Goal: Task Accomplishment & Management: Complete application form

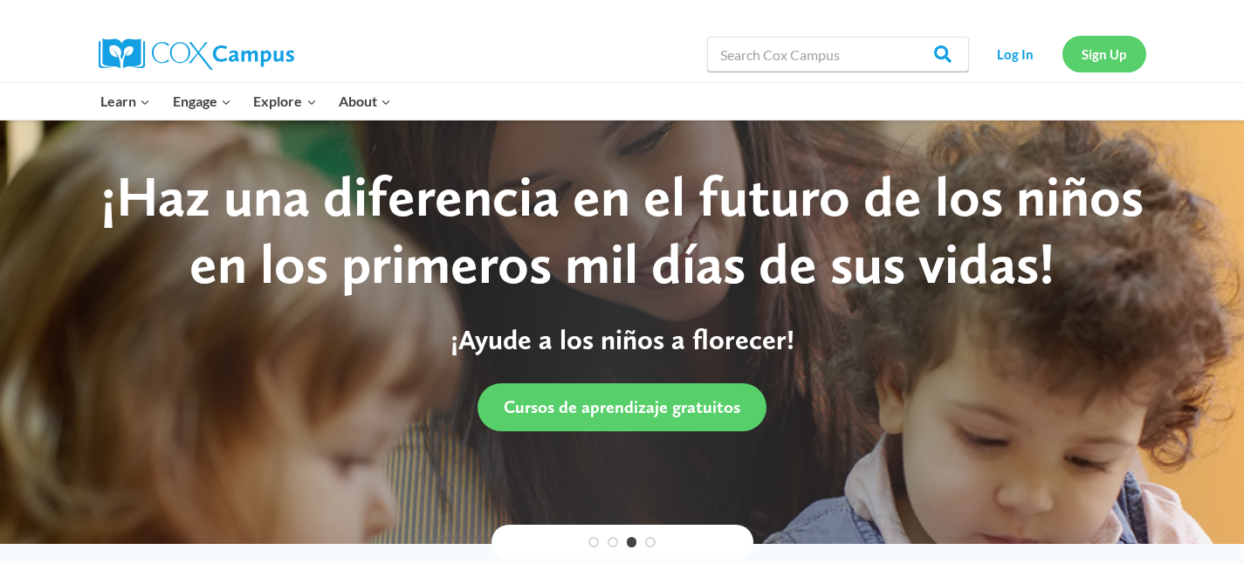
click at [1110, 56] on link "Sign Up" at bounding box center [1104, 54] width 84 height 36
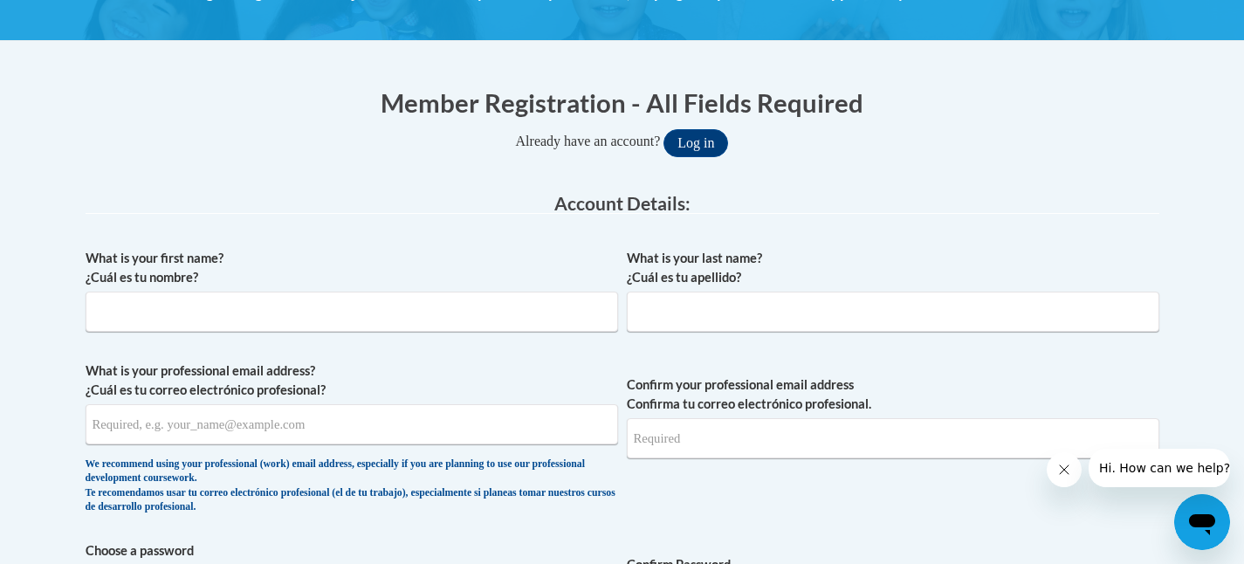
scroll to position [288, 0]
click at [141, 307] on input "What is your first name? ¿Cuál es tu nombre?" at bounding box center [352, 311] width 533 height 40
type input "r"
type input "Renee"
click at [649, 312] on input "What is your last name? ¿Cuál es tu apellido?" at bounding box center [893, 311] width 533 height 40
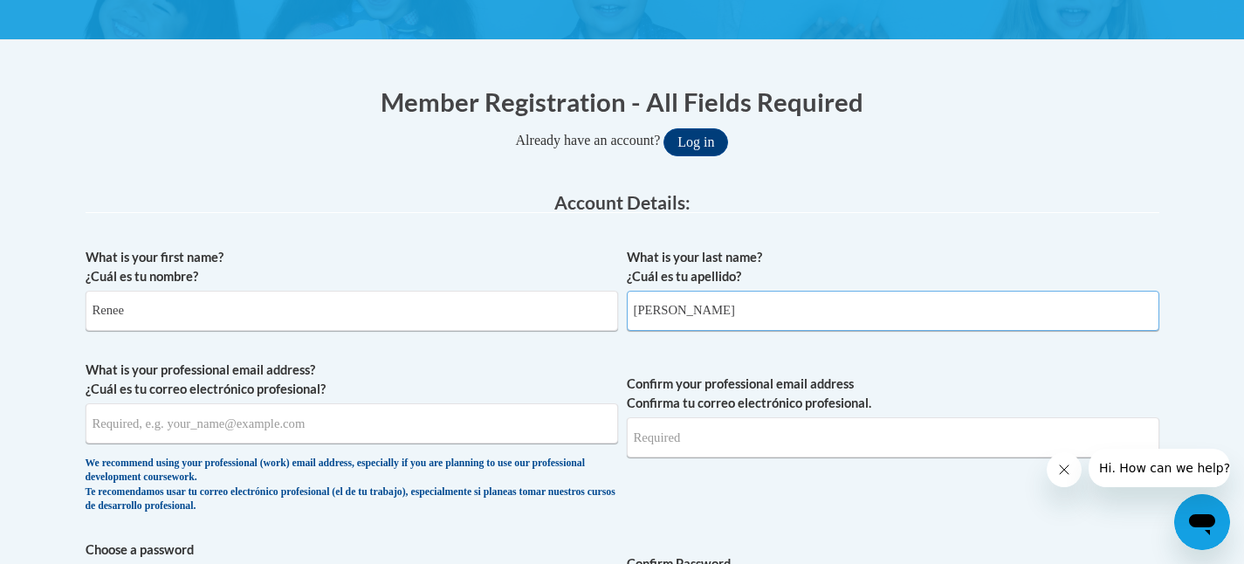
type input "Lawrence"
click at [367, 429] on input "What is your professional email address? ¿Cuál es tu correo electrónico profesi…" at bounding box center [352, 423] width 533 height 40
type input "rlawrence@beachwoodschools.org"
click at [691, 441] on input "Confirm your professional email address Confirma tu correo electrónico profesio…" at bounding box center [893, 437] width 533 height 40
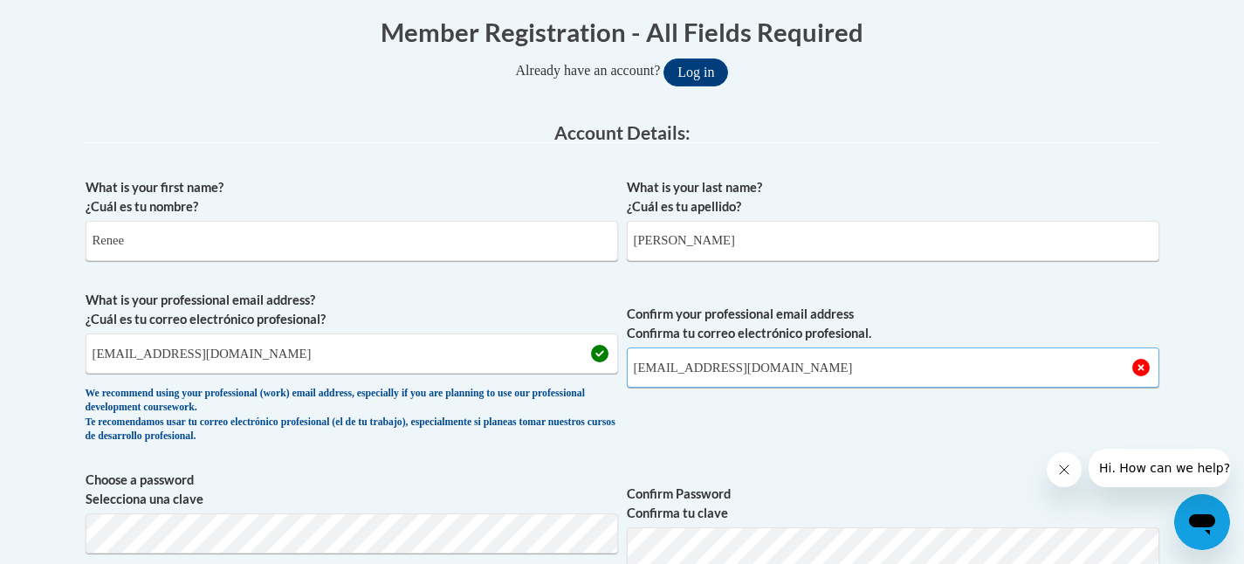
scroll to position [375, 0]
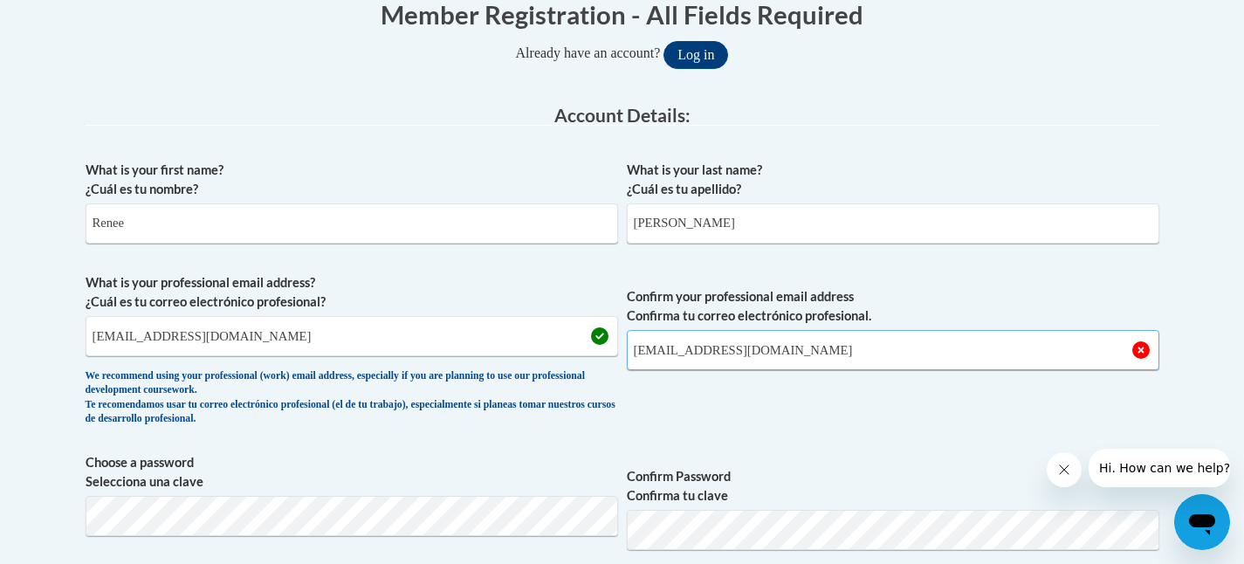
type input "rlawrence@beachwoodschools.org"
click at [828, 418] on span "Confirm your professional email address Confirma tu correo electrónico profesio…" at bounding box center [893, 353] width 533 height 161
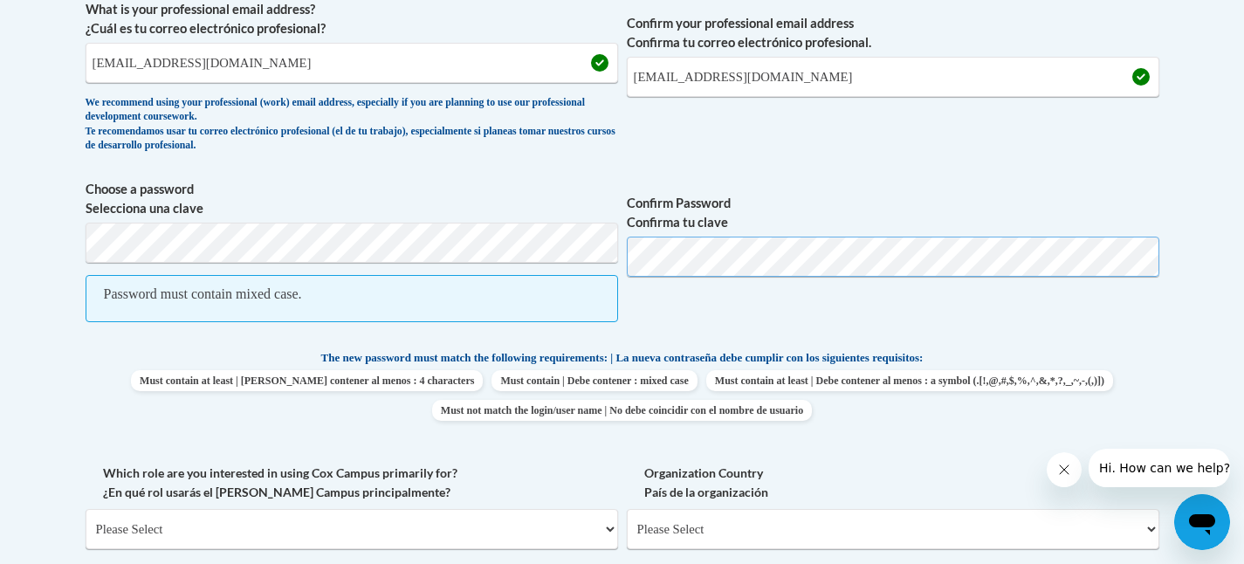
scroll to position [665, 0]
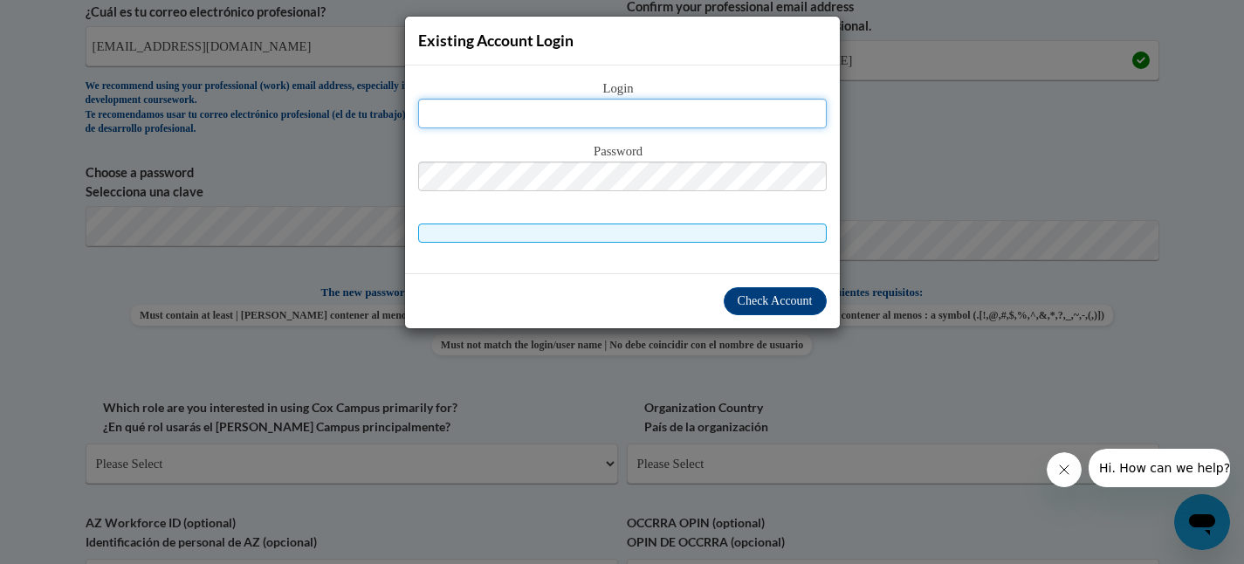
click at [547, 113] on input "text" at bounding box center [622, 114] width 409 height 30
type input "r"
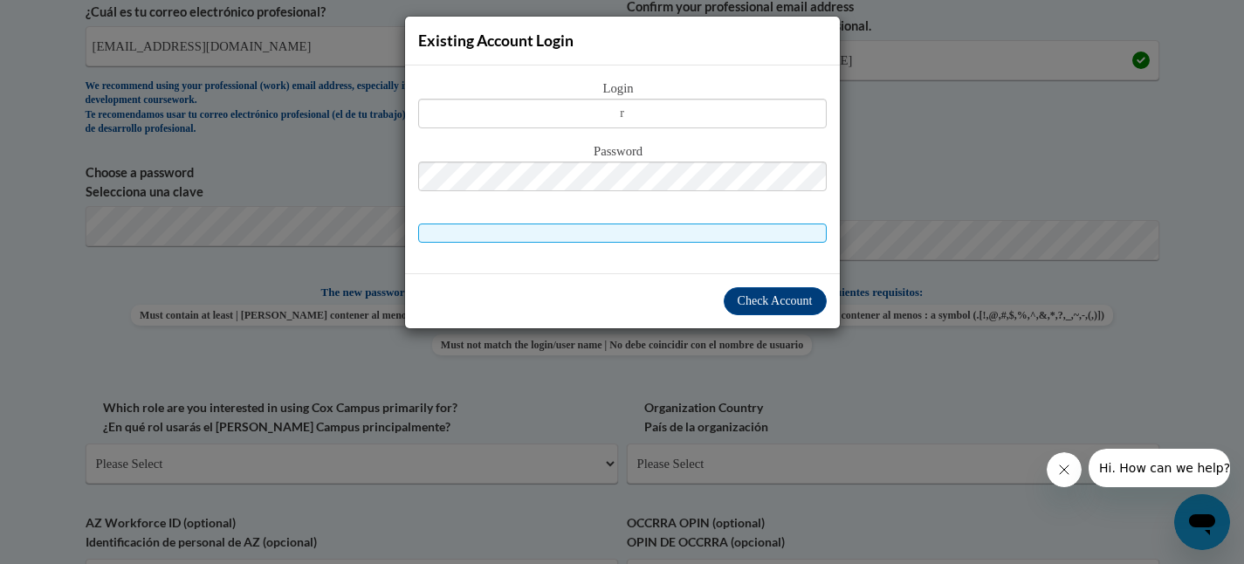
click at [888, 134] on div "Existing Account Login Login r Password" at bounding box center [622, 282] width 1244 height 564
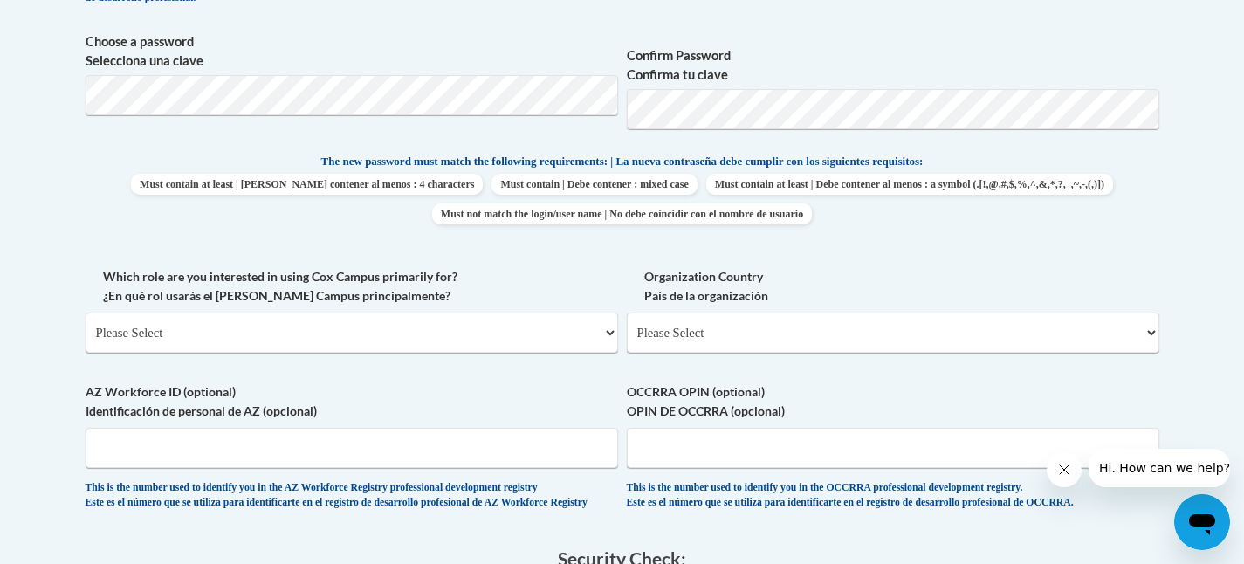
scroll to position [798, 0]
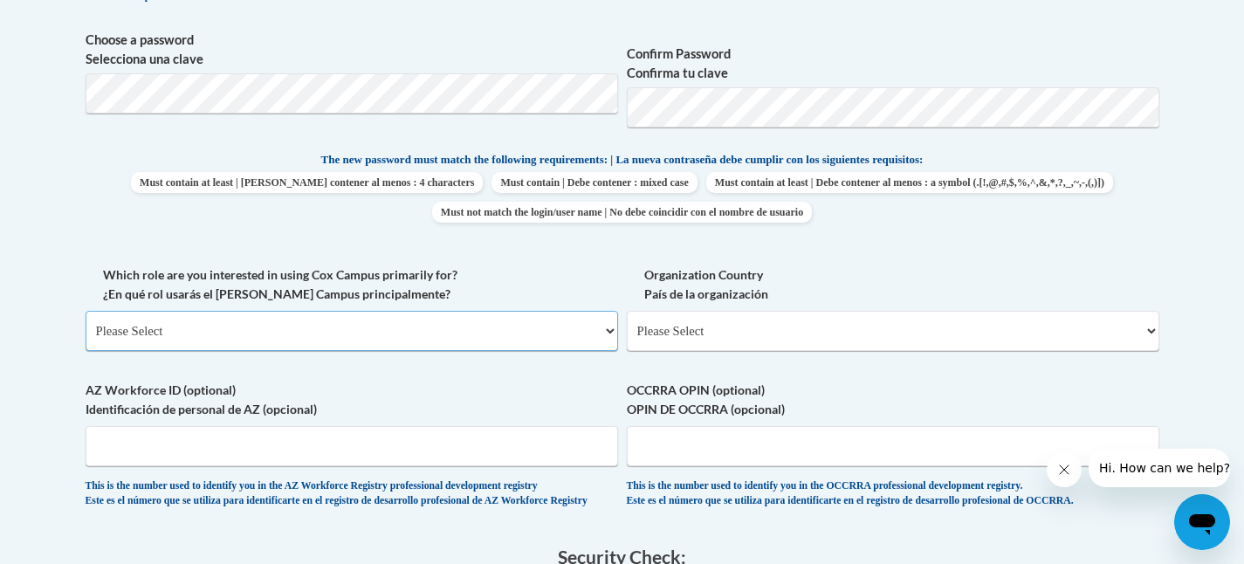
click at [607, 334] on select "Please Select College/University | Colegio/Universidad Community/Nonprofit Part…" at bounding box center [352, 331] width 533 height 40
select select "fbf2d438-af2f-41f8-98f1-81c410e29de3"
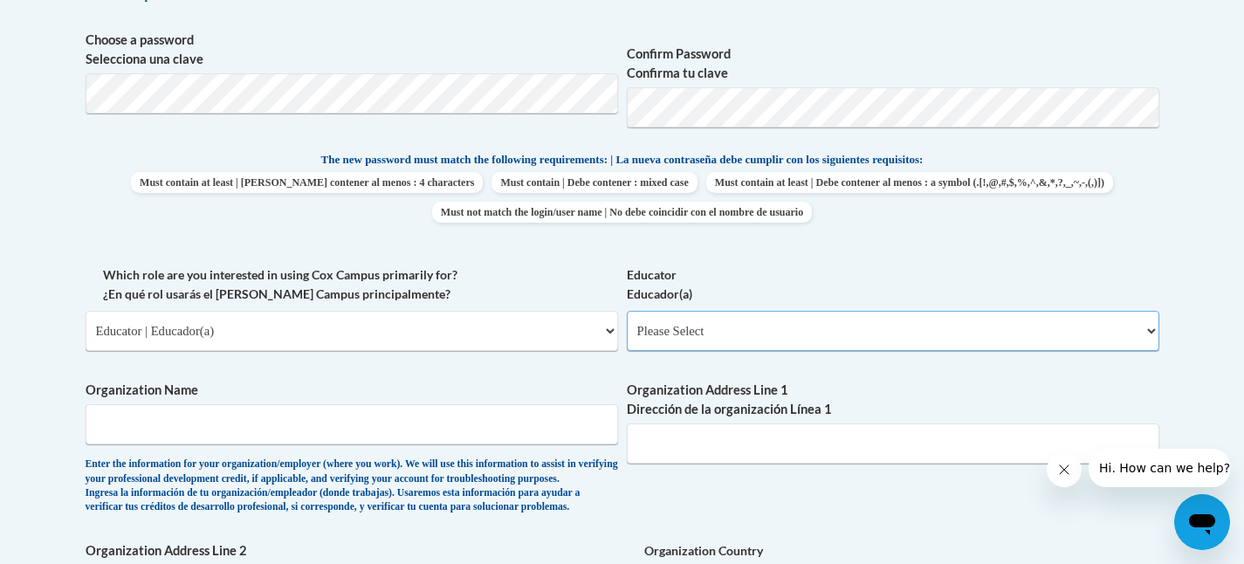
click at [1152, 327] on select "Please Select Early Learning/Daycare Teacher/Family Home Care Provider | Maestr…" at bounding box center [893, 331] width 533 height 40
select select "8e40623d-54d0-45cd-9f92-5df65cd3f8cf"
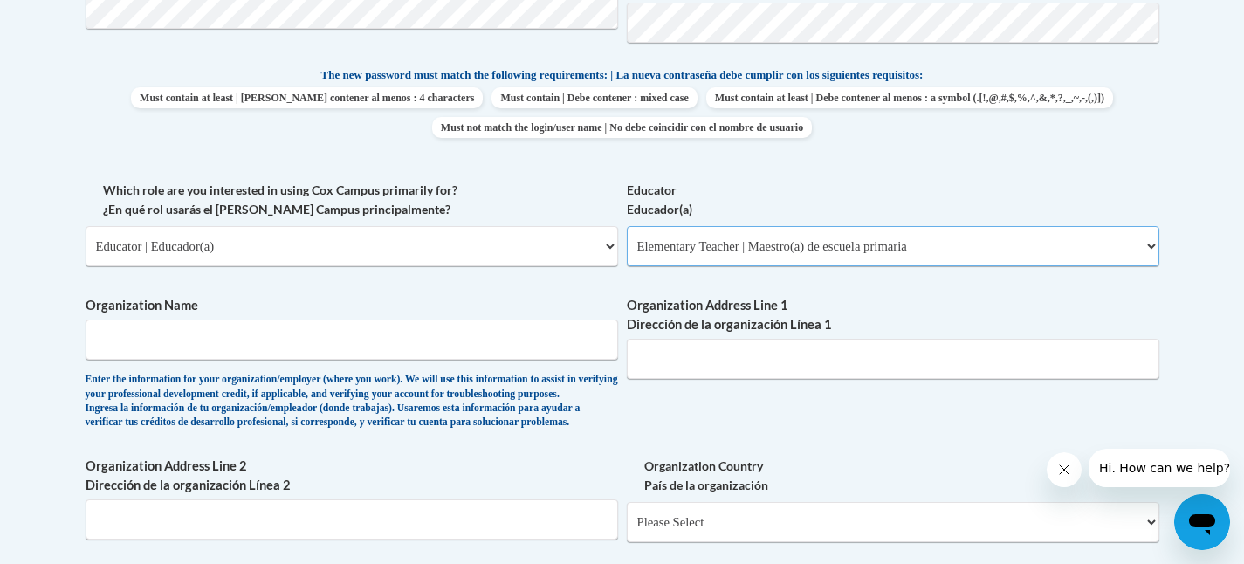
scroll to position [884, 0]
click at [230, 333] on input "Organization Name" at bounding box center [352, 338] width 533 height 40
type input "Beachwood City Schools"
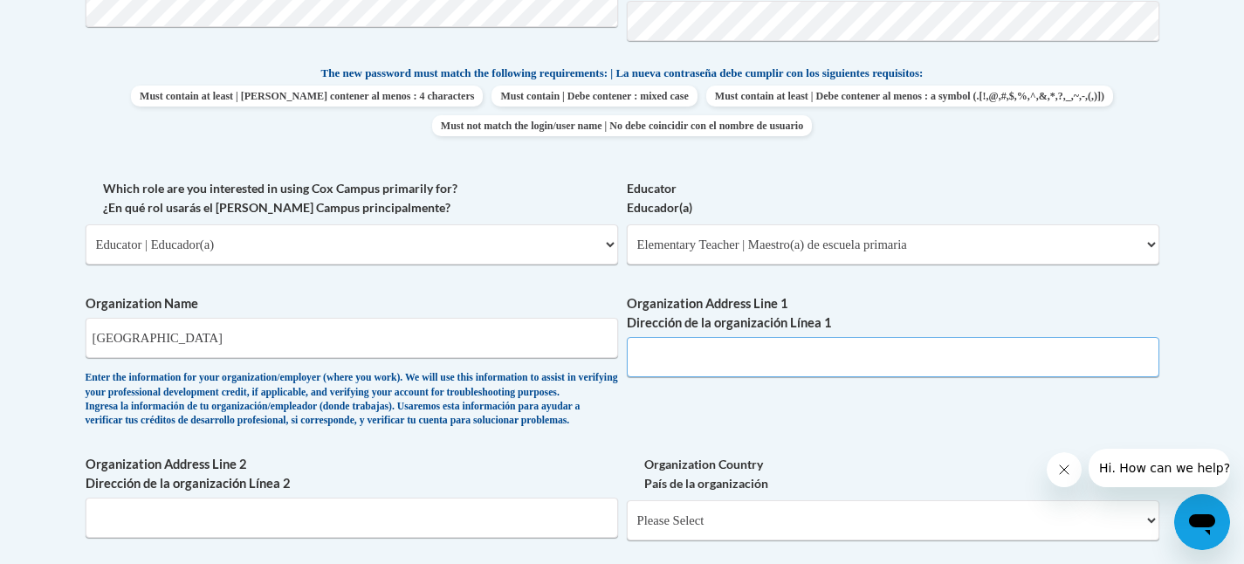
click at [660, 358] on input "Organization Address Line 1 Dirección de la organización Línea 1" at bounding box center [893, 357] width 533 height 40
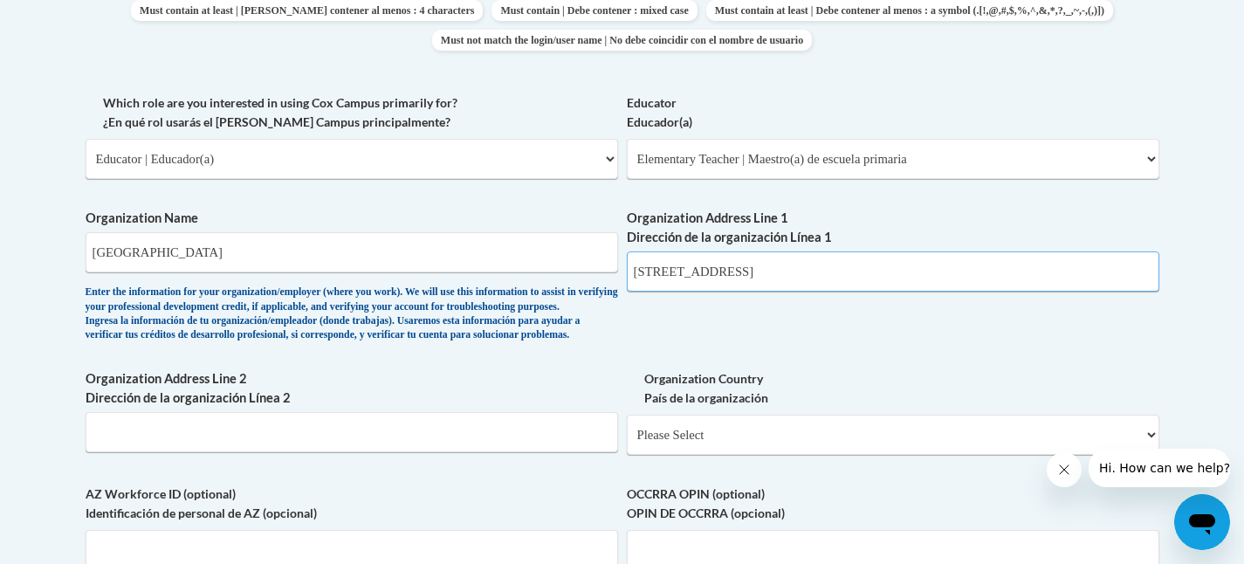
scroll to position [986, 0]
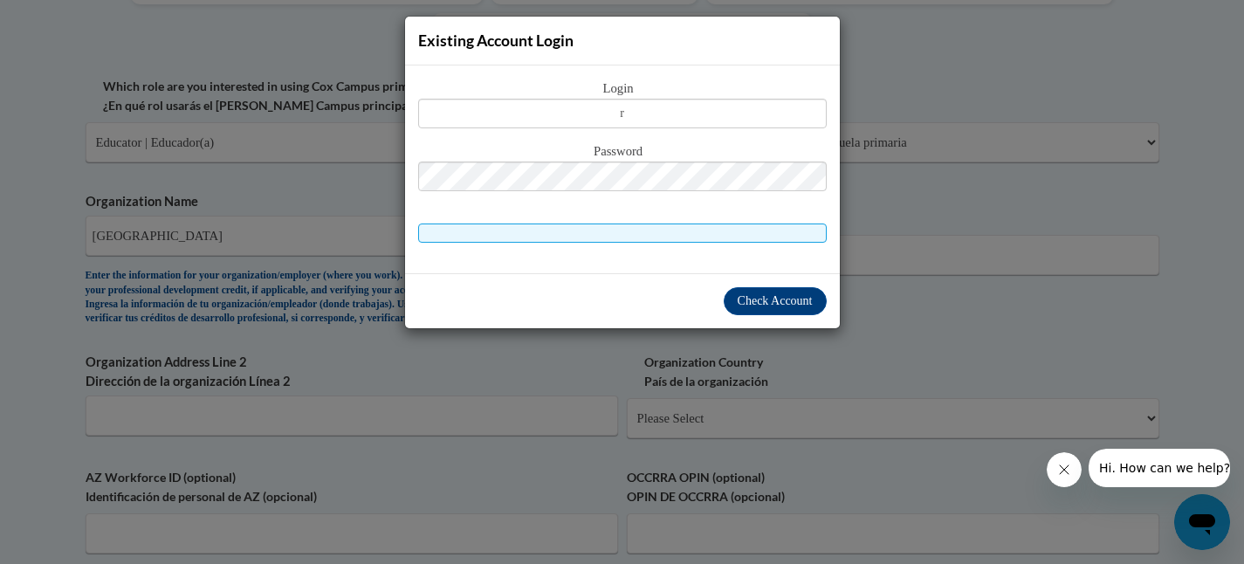
click at [889, 329] on div "Existing Account Login Login r Password" at bounding box center [622, 282] width 1244 height 564
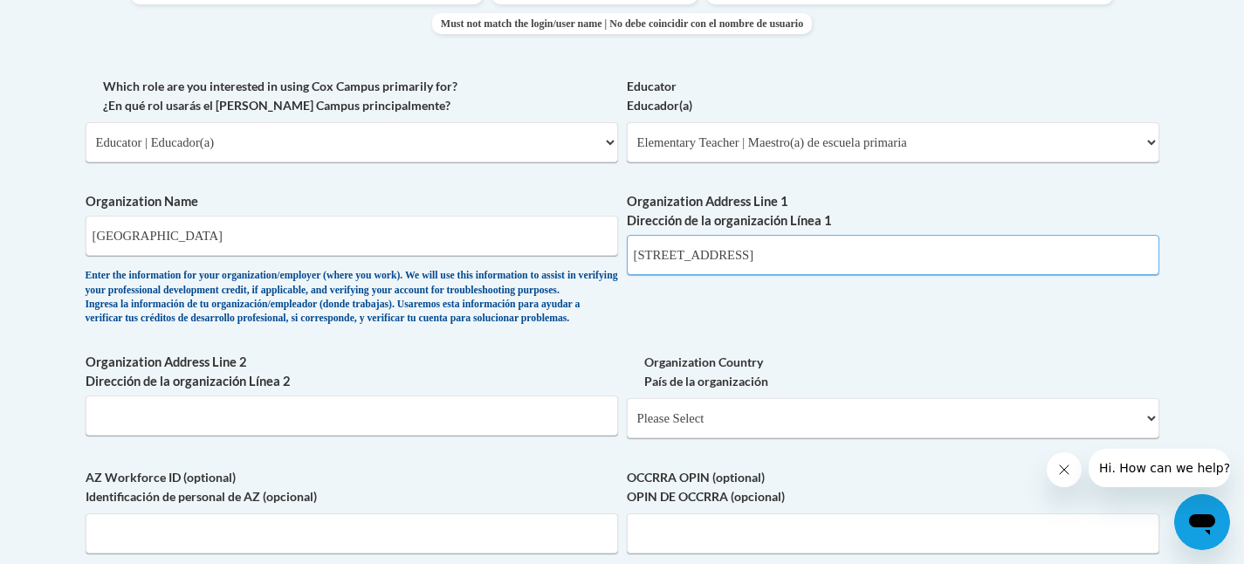
click at [773, 255] on input "24601 Fairmont Blvd" at bounding box center [893, 255] width 533 height 40
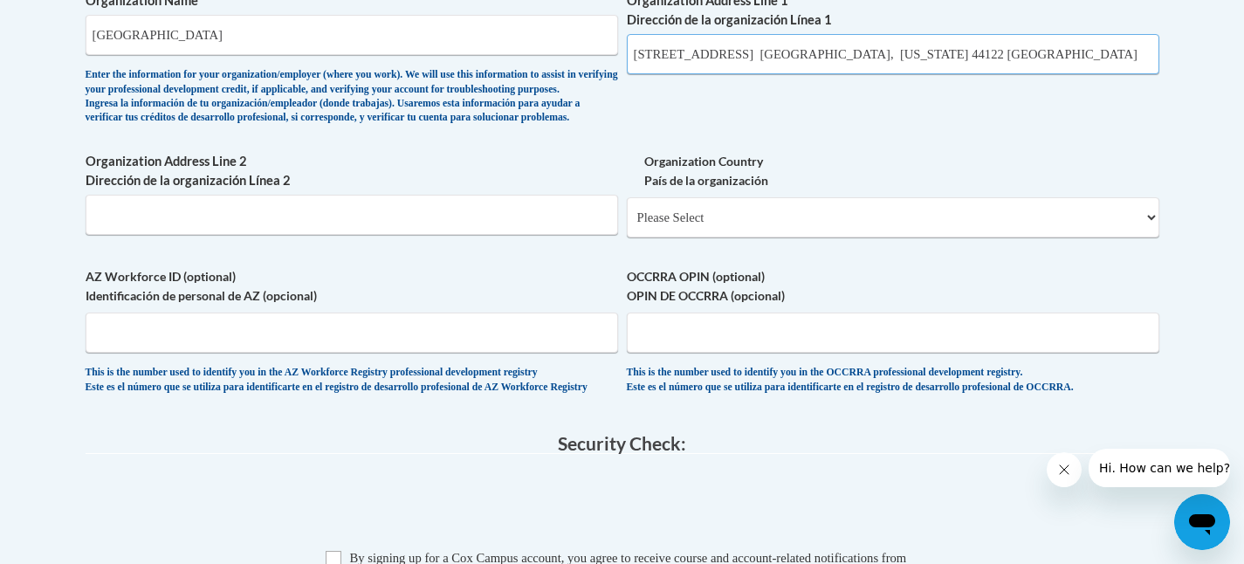
scroll to position [1199, 0]
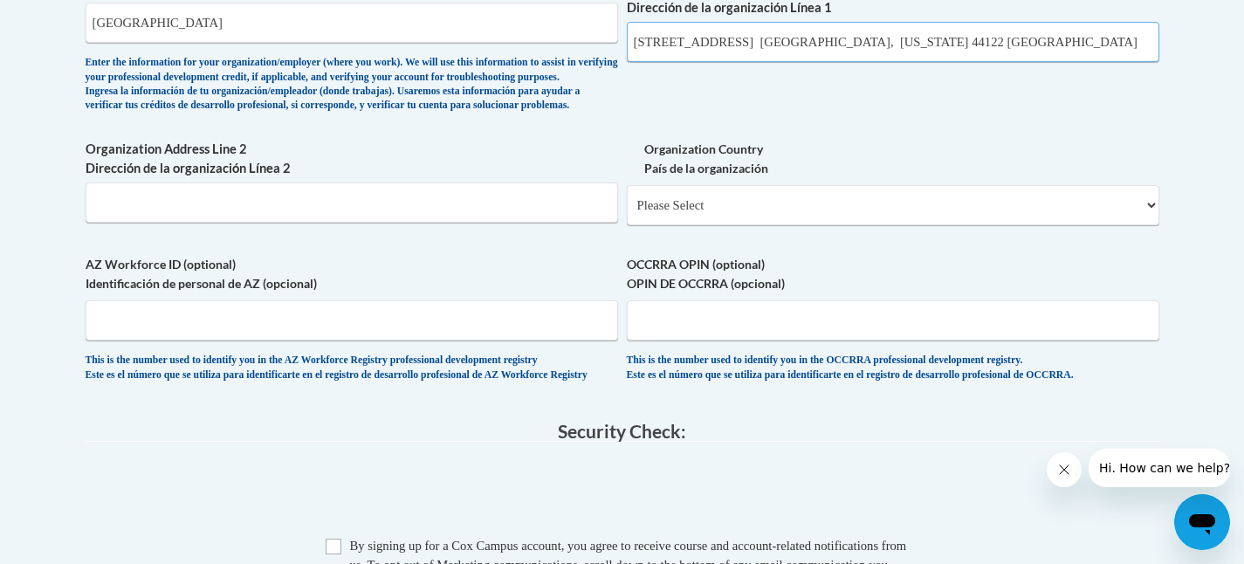
type input "24601 Fairmont Blvd. Bachwood, Ohio 44122 Cuyahoga County"
click at [712, 220] on select "Please Select United States | Estados Unidos Outside of the United States | Fue…" at bounding box center [893, 205] width 533 height 40
select select "ad49bcad-a171-4b2e-b99c-48b446064914"
select select
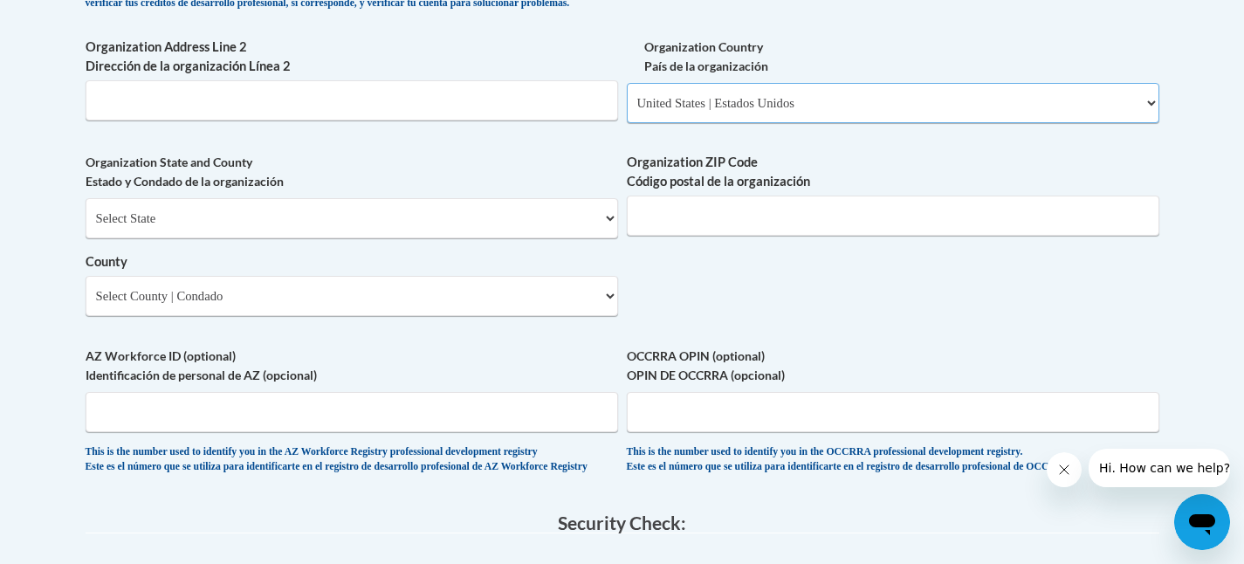
scroll to position [1310, 0]
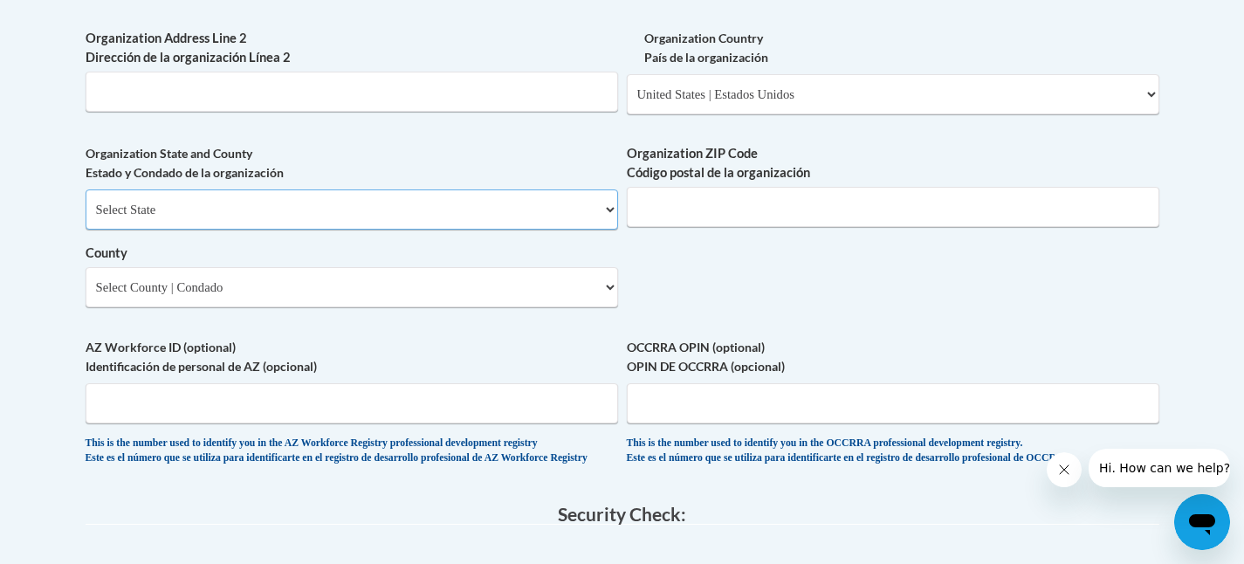
click at [247, 230] on select "Select State Alabama Alaska Arizona Arkansas California Colorado Connecticut De…" at bounding box center [352, 209] width 533 height 40
select select "Ohio"
click at [246, 307] on select "Select County Adams Allen Ashland Ashtabula Athens Auglaize Belmont Brown Butle…" at bounding box center [352, 287] width 533 height 40
select select "Cuyahoga"
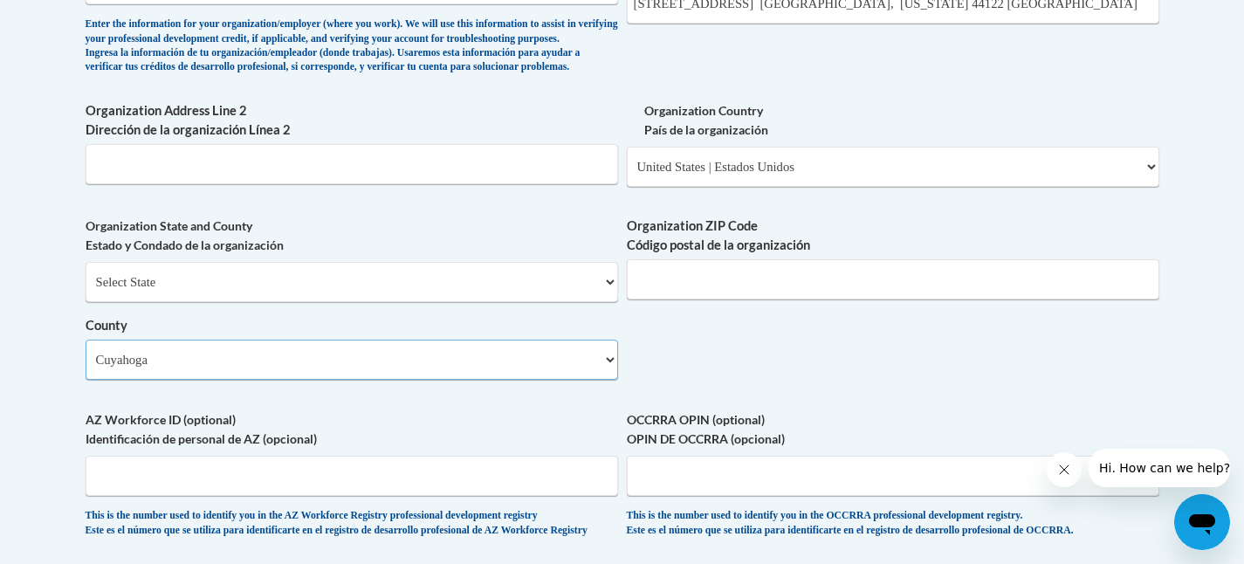
scroll to position [1236, 0]
click at [695, 301] on input "Organization ZIP Code Código postal de la organización" at bounding box center [893, 281] width 533 height 40
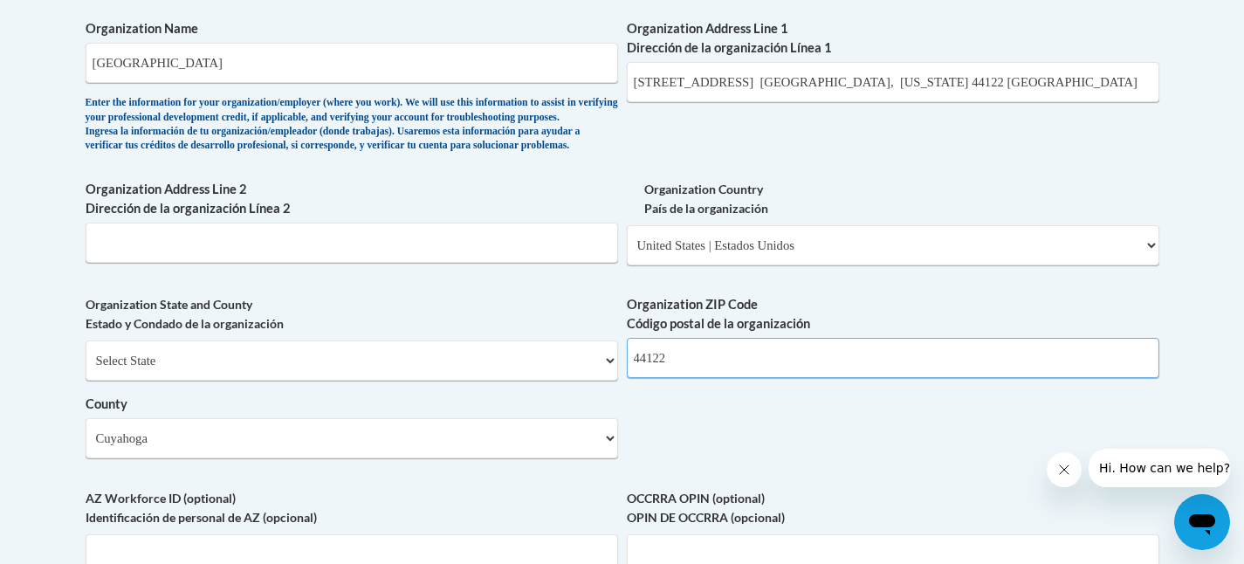
scroll to position [1151, 0]
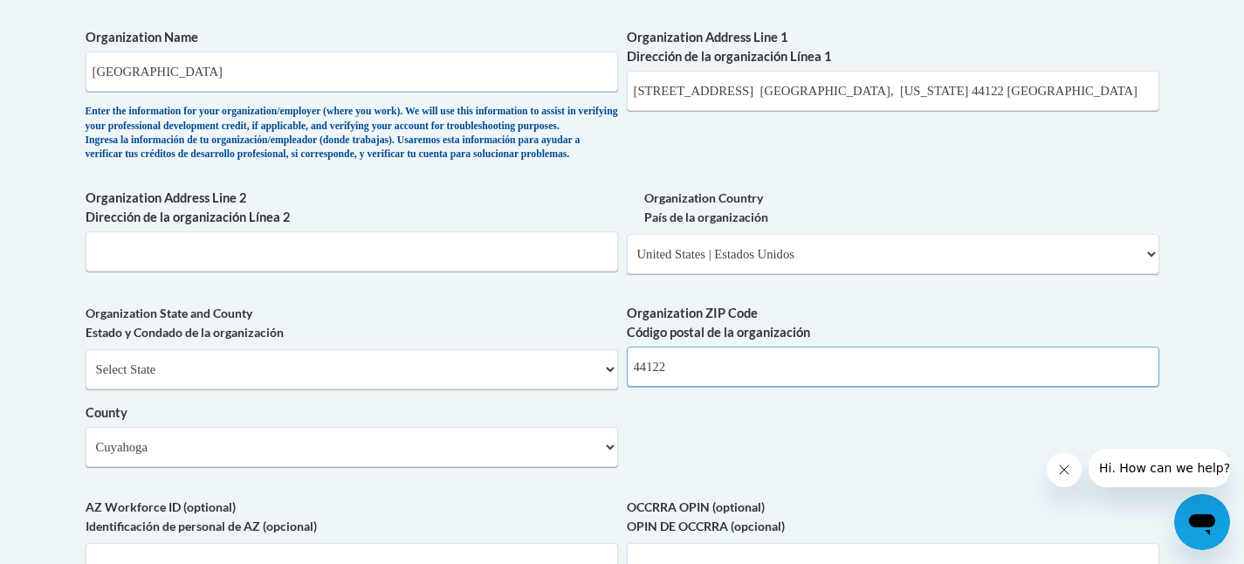
type input "44122"
click at [1001, 88] on input "24601 Fairmont Blvd. Bachwood, Ohio 44122 Cuyahoga County" at bounding box center [893, 91] width 533 height 40
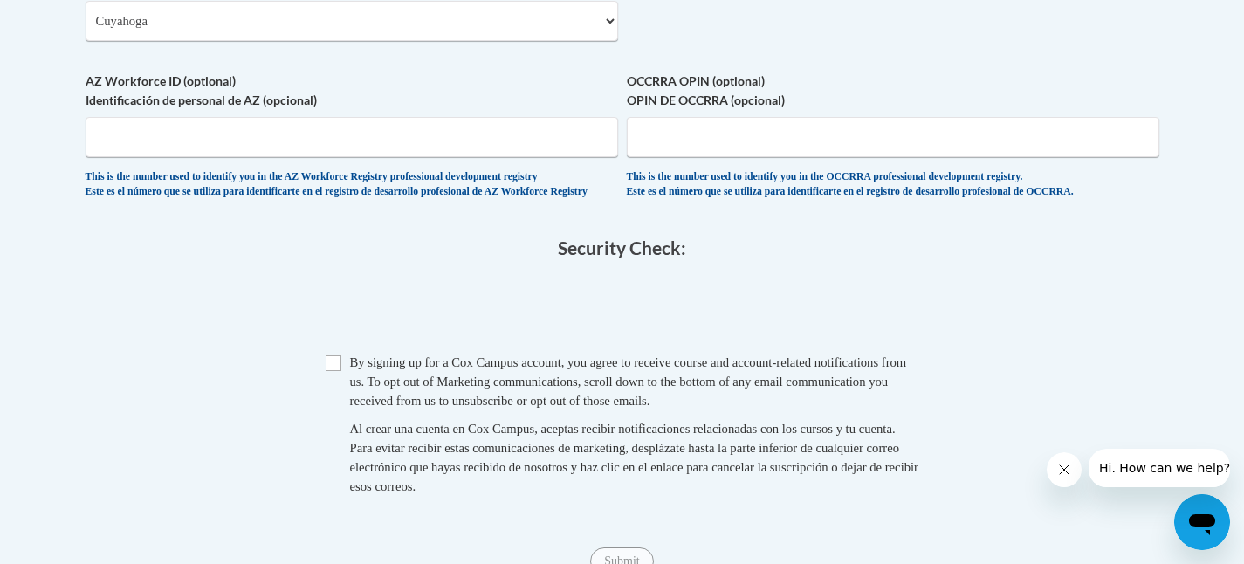
scroll to position [1577, 0]
type input "24601 Fairmont Blvd."
click at [677, 156] on input "OCCRRA OPIN (optional) OPIN DE OCCRRA (opcional)" at bounding box center [893, 136] width 533 height 40
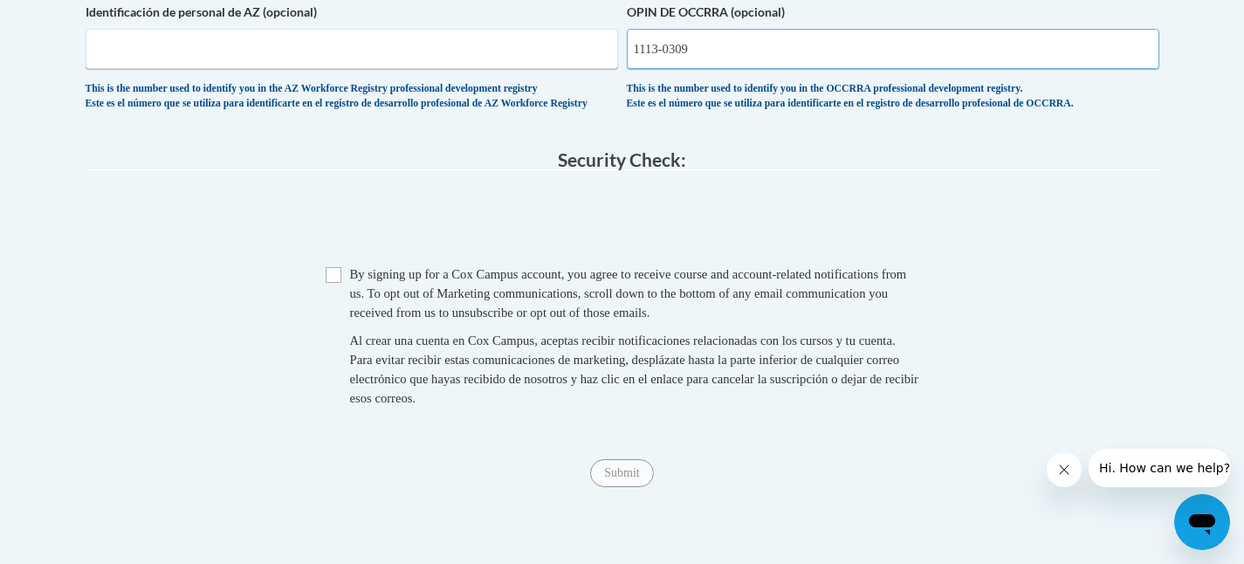
scroll to position [1675, 0]
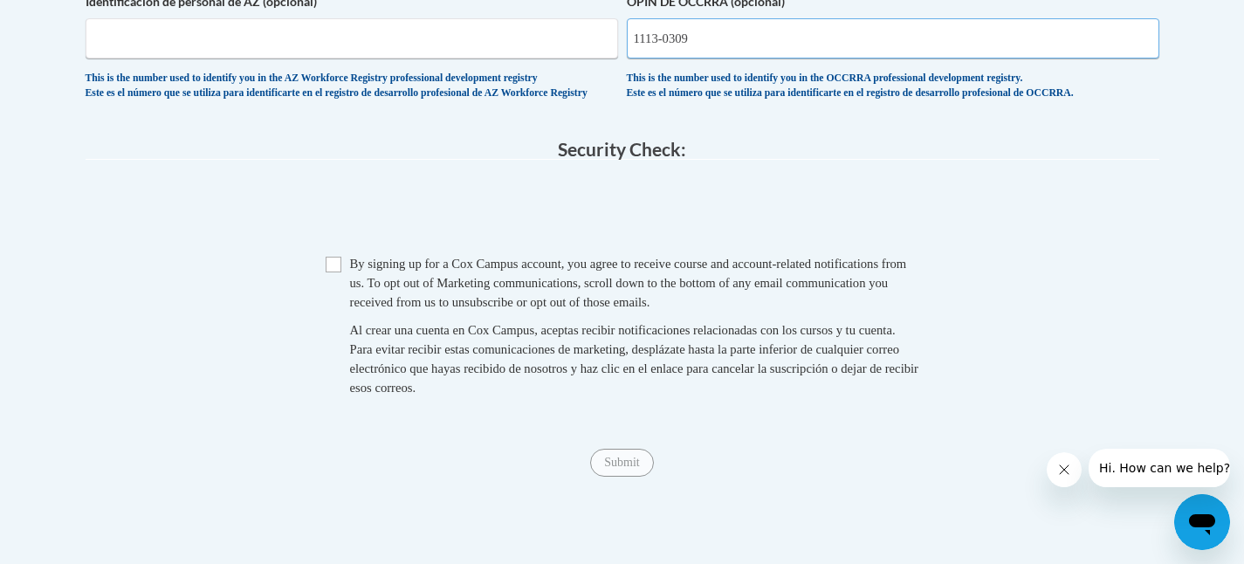
type input "1113-0309"
click at [338, 272] on input "Checkbox" at bounding box center [334, 265] width 16 height 16
checkbox input "true"
click at [634, 477] on input "Submit" at bounding box center [621, 463] width 63 height 28
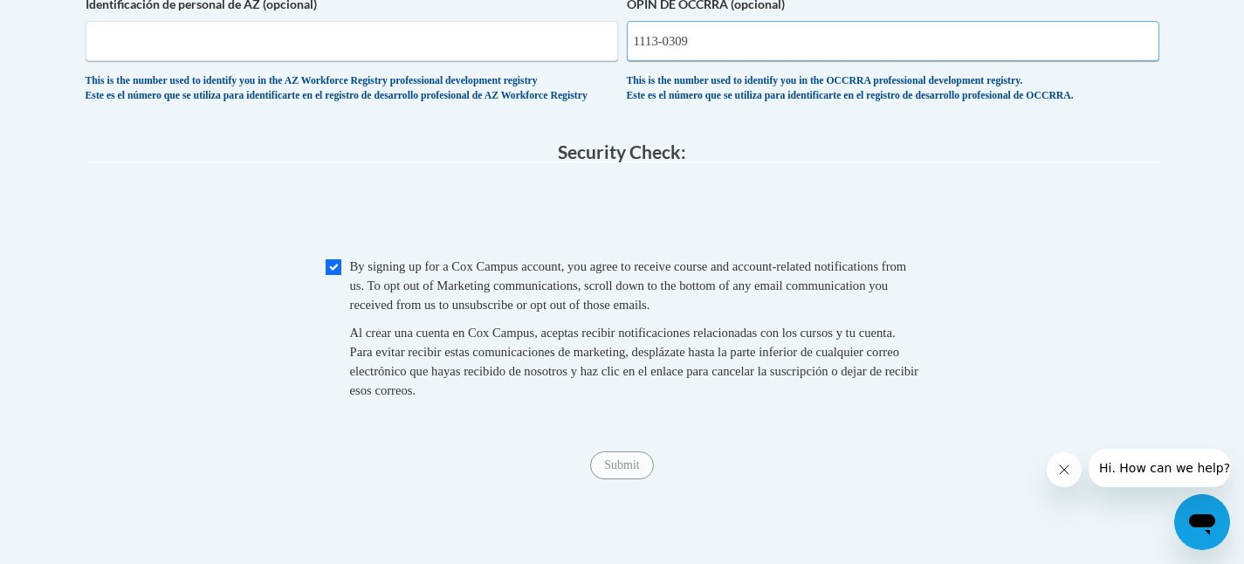
scroll to position [1671, 0]
click at [916, 219] on fieldset "Security Check: Enter the security code + = TextBox Checkbox" at bounding box center [623, 292] width 1074 height 297
click at [704, 63] on input "1113-0309" at bounding box center [893, 43] width 533 height 40
click at [663, 63] on input "1113-0309" at bounding box center [893, 43] width 533 height 40
type input "1116-0309"
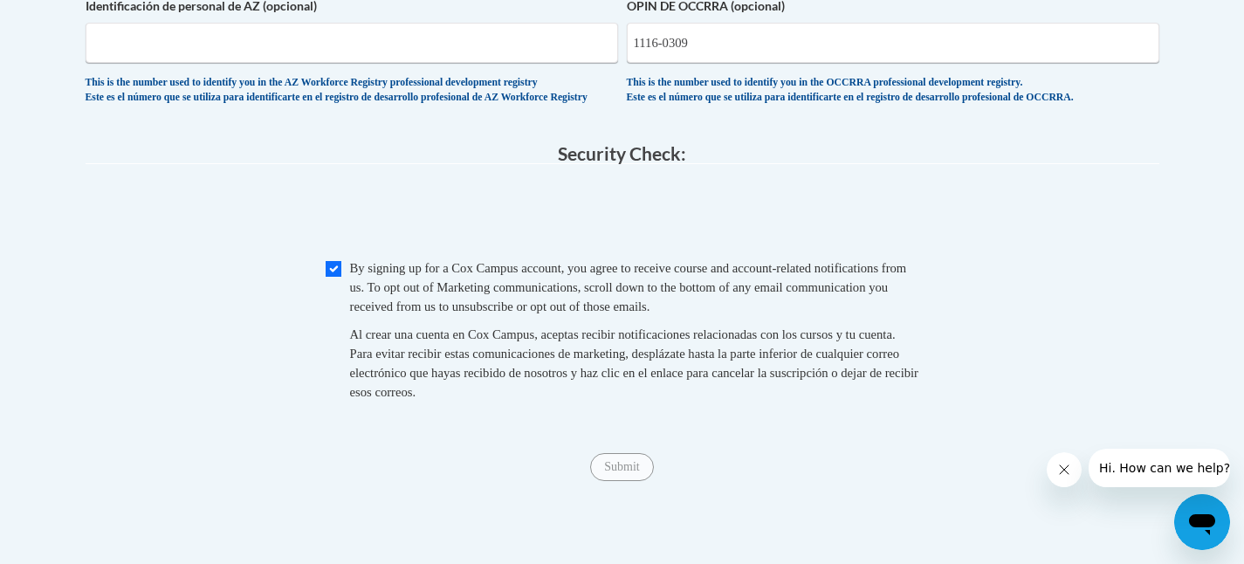
click at [1008, 250] on span "0cAFcWeA5ZZ1A1tCUlHTVba6KAyTMwcRKTqpFwNb2uWetCiem8-pX6pxmIoePT_8JFSU_QYlTCCPcuL…" at bounding box center [623, 216] width 1074 height 68
click at [887, 250] on span "0cAFcWeA5ZZ1A1tCUlHTVba6KAyTMwcRKTqpFwNb2uWetCiem8-pX6pxmIoePT_8JFSU_QYlTCCPcuL…" at bounding box center [623, 216] width 1074 height 68
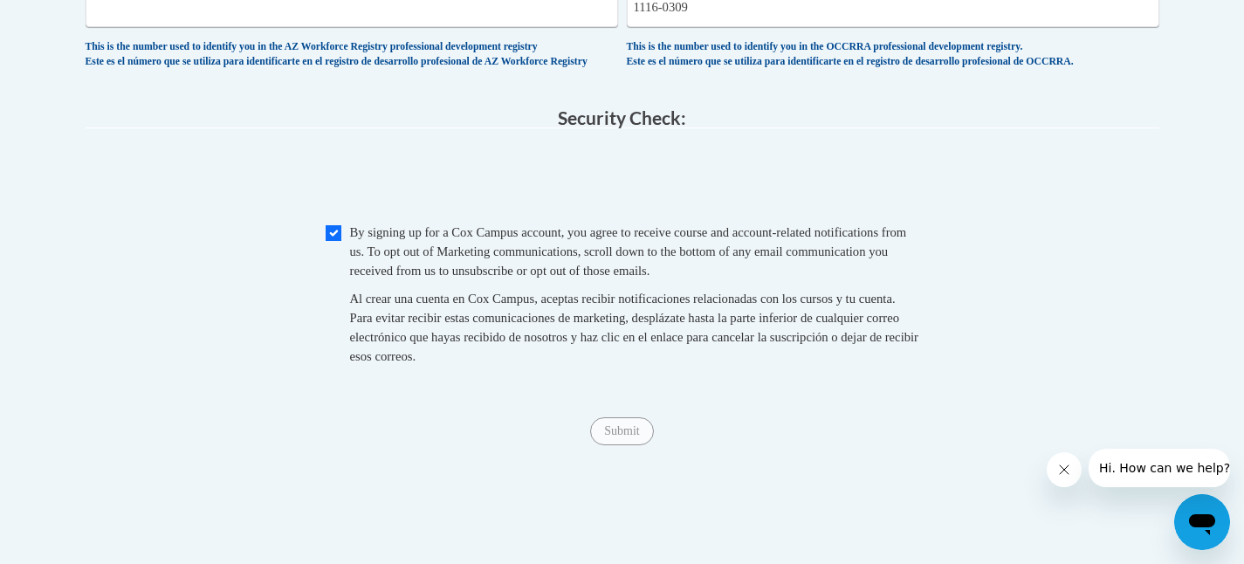
scroll to position [1737, 0]
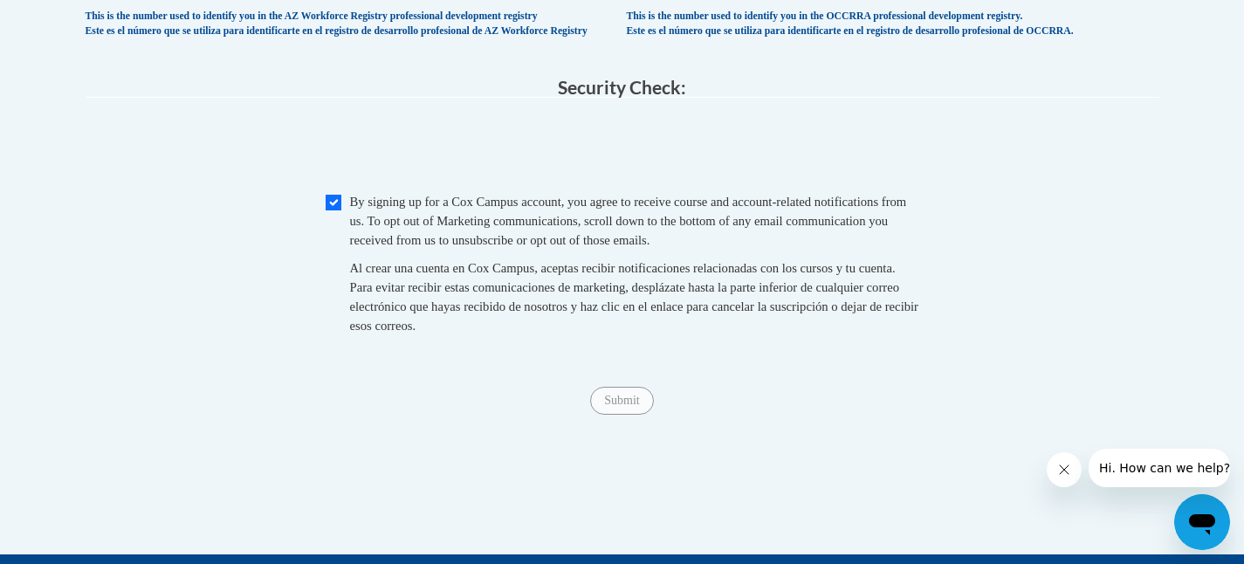
click at [908, 183] on span "0cAFcWeA5ZZ1A1tCUlHTVba6KAyTMwcRKTqpFwNb2uWetCiem8-pX6pxmIoePT_8JFSU_QYlTCCPcuL…" at bounding box center [623, 149] width 1074 height 68
click at [336, 210] on input "Checkbox" at bounding box center [334, 203] width 16 height 16
checkbox input "false"
drag, startPoint x: 334, startPoint y: 243, endPoint x: 498, endPoint y: 300, distance: 173.9
click at [495, 300] on span "Checkbox By signing up for a Cox Campus account, you agree to receive course an…" at bounding box center [623, 272] width 594 height 161
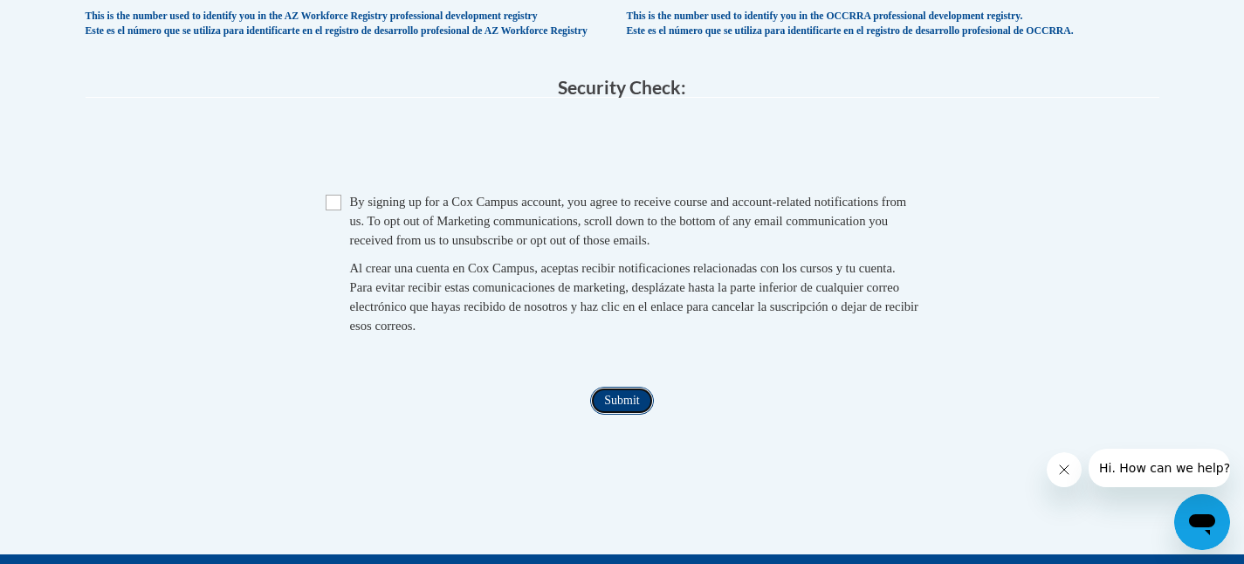
click at [626, 415] on input "Submit" at bounding box center [621, 401] width 63 height 28
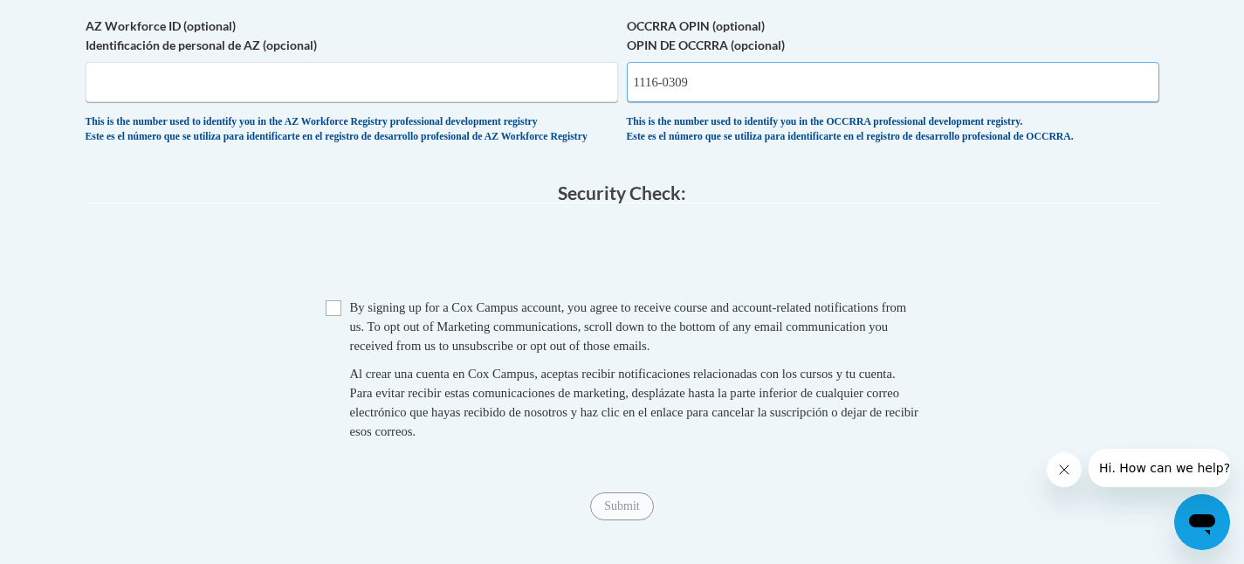
scroll to position [1626, 0]
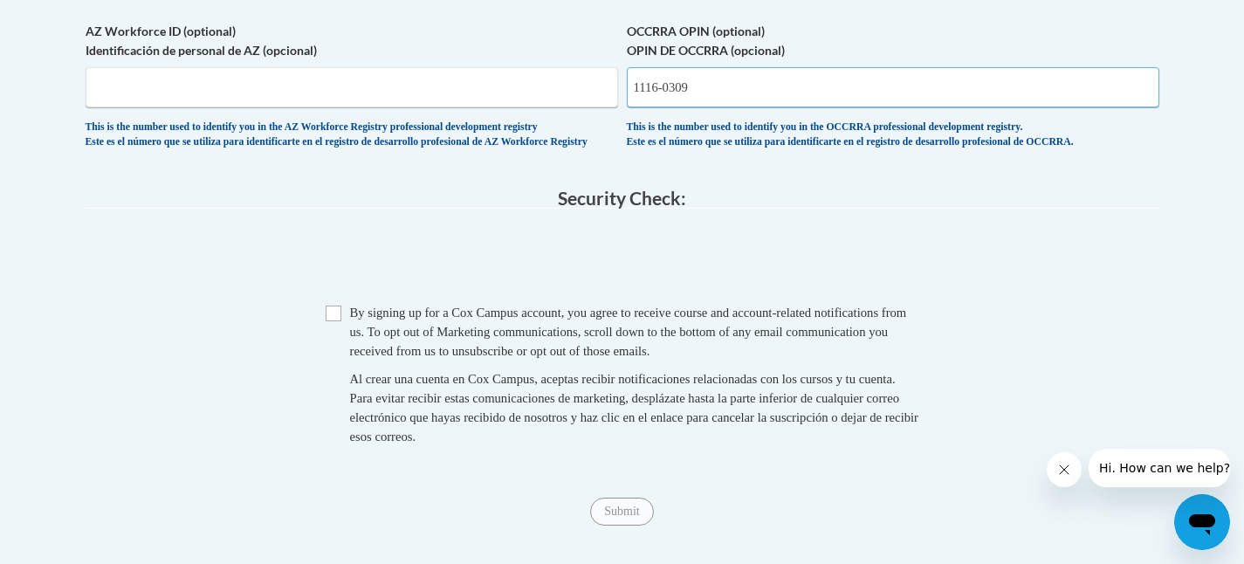
click at [704, 107] on input "1116-0309" at bounding box center [893, 87] width 533 height 40
type input "1"
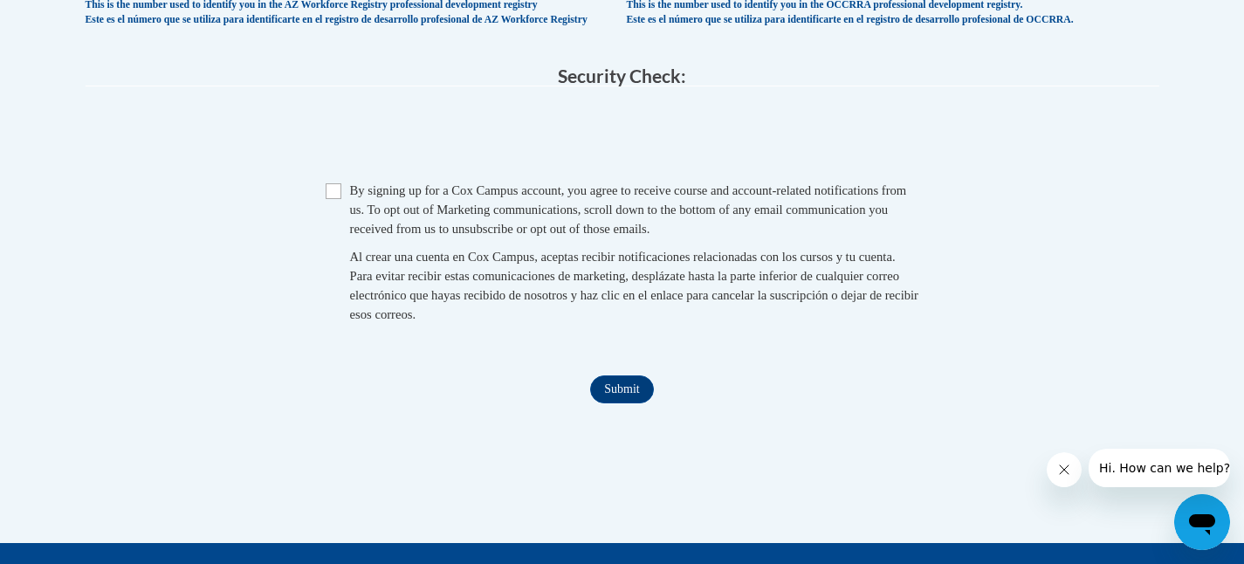
scroll to position [1752, 0]
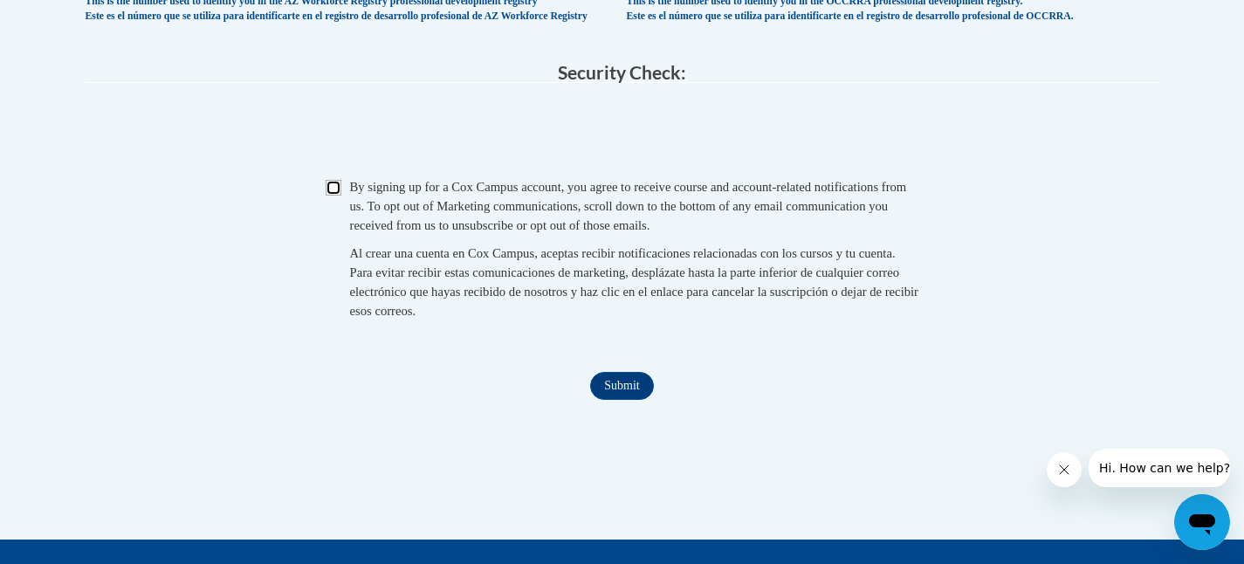
drag, startPoint x: 334, startPoint y: 233, endPoint x: 526, endPoint y: 320, distance: 209.8
click at [387, 251] on span "Checkbox By signing up for a Cox Campus account, you agree to receive course an…" at bounding box center [623, 257] width 594 height 161
click at [618, 400] on input "Submit" at bounding box center [621, 386] width 63 height 28
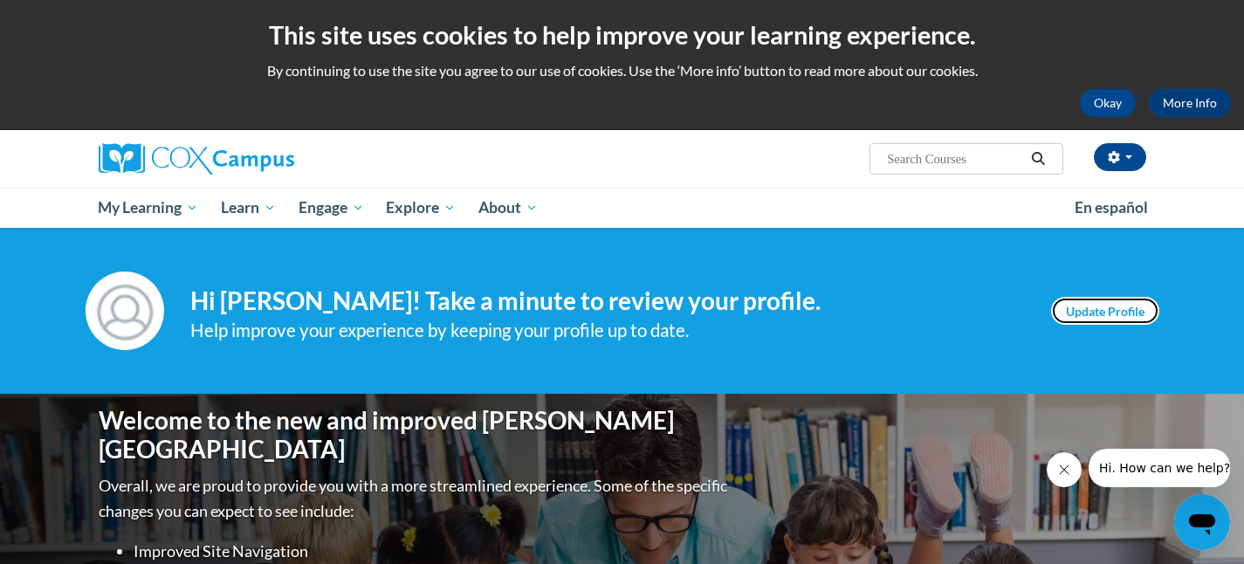
click at [1103, 314] on link "Update Profile" at bounding box center [1105, 311] width 108 height 28
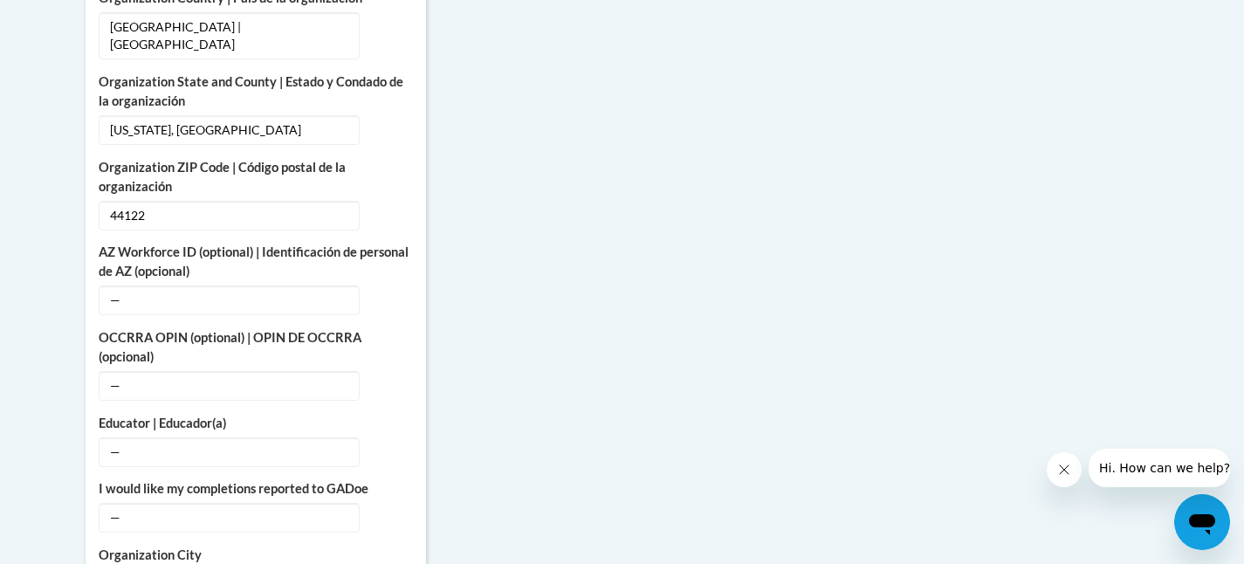
scroll to position [960, 0]
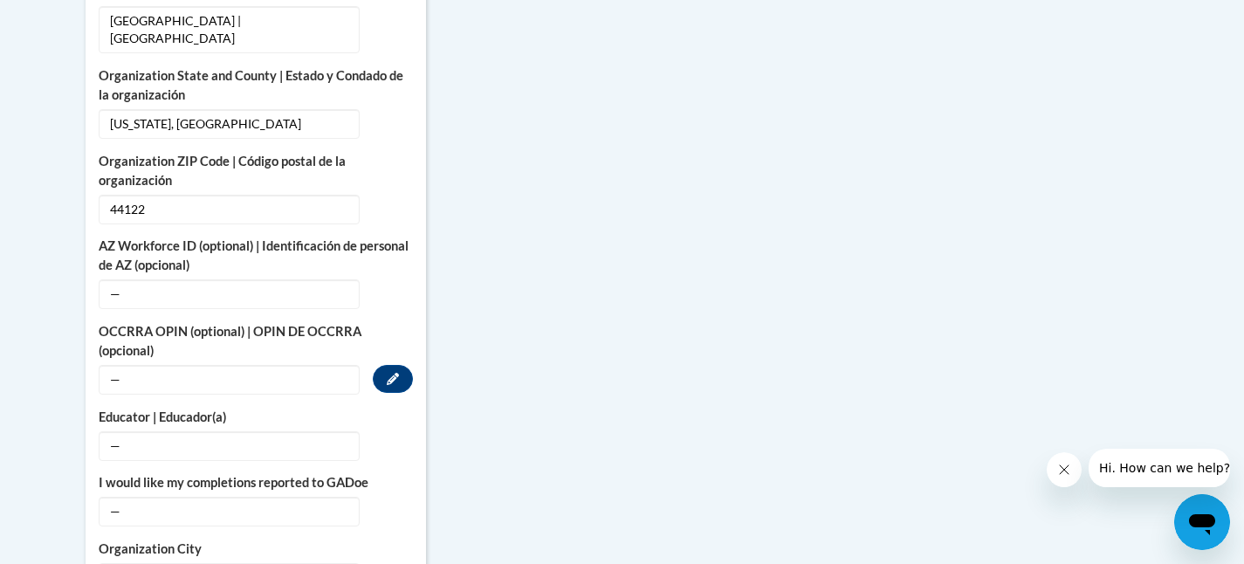
click at [134, 365] on span "—" at bounding box center [229, 380] width 261 height 30
click at [109, 365] on span "—" at bounding box center [229, 380] width 261 height 30
click at [383, 365] on button "Edit" at bounding box center [393, 379] width 40 height 28
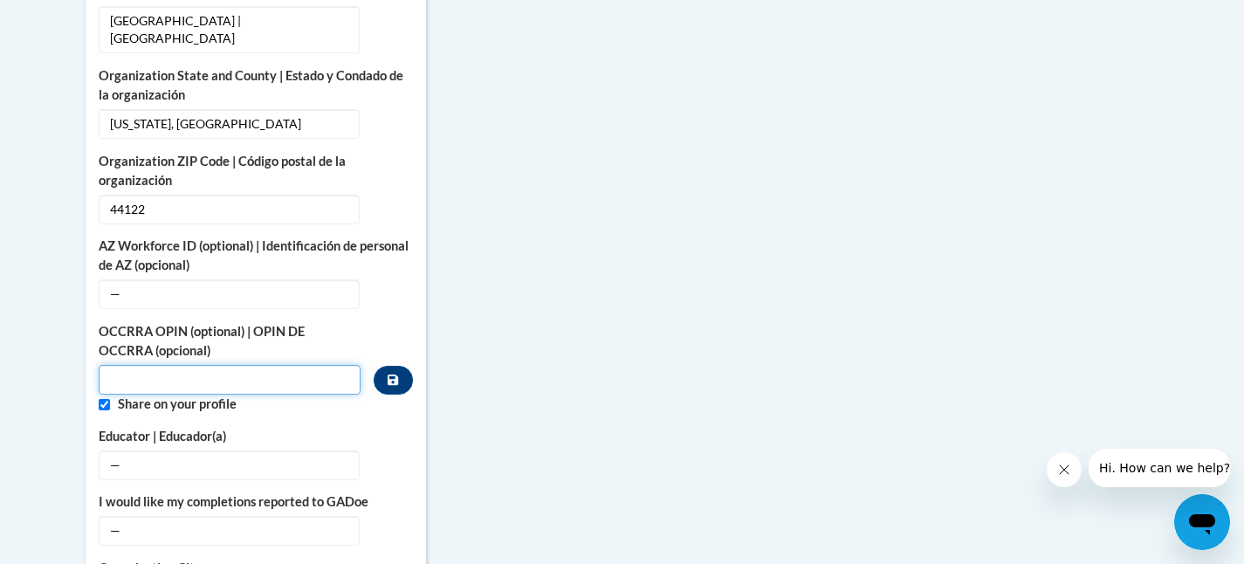
click at [156, 365] on input "Custom profile fields" at bounding box center [230, 380] width 263 height 30
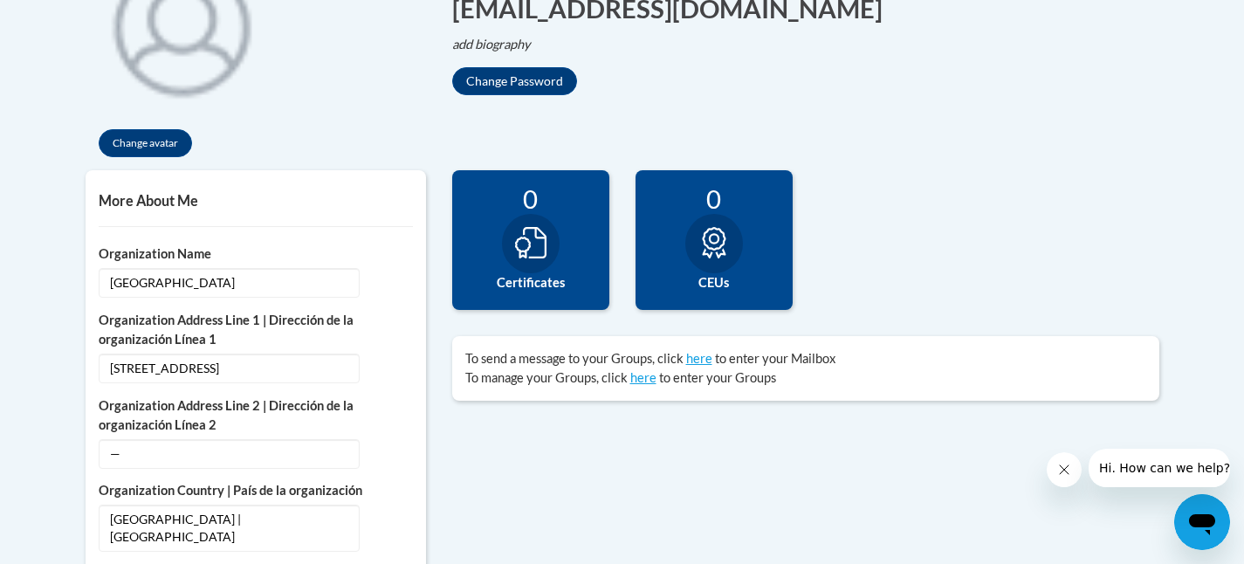
scroll to position [430, 0]
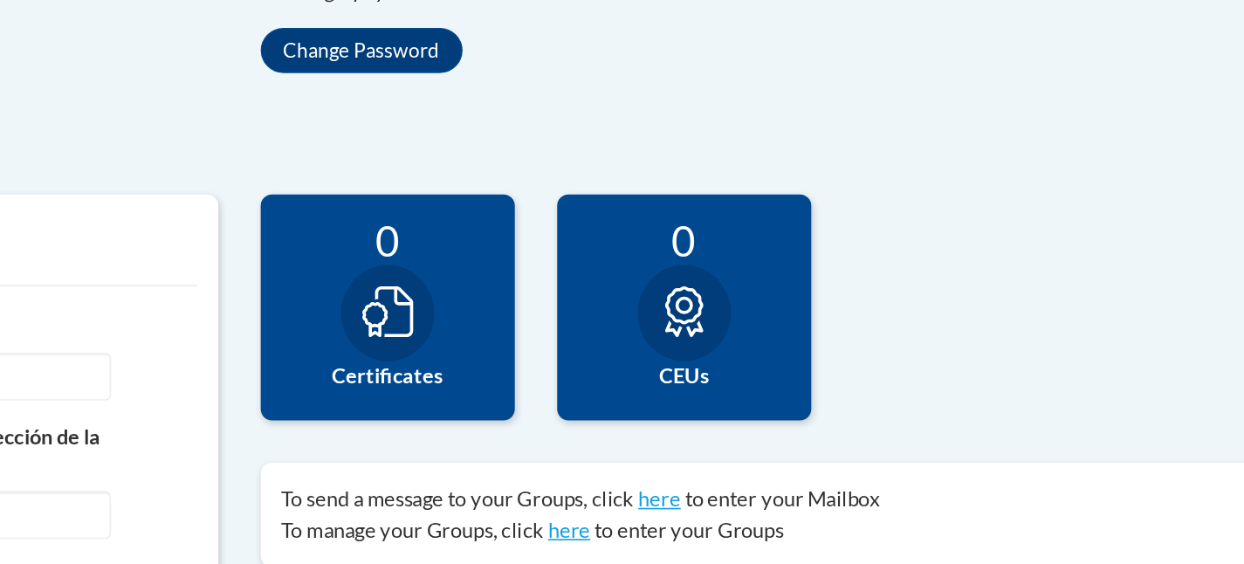
type input "11160309"
click at [935, 216] on div "0 Completions 0 Certificates 0 CEUs 0 Badges" at bounding box center [805, 285] width 733 height 166
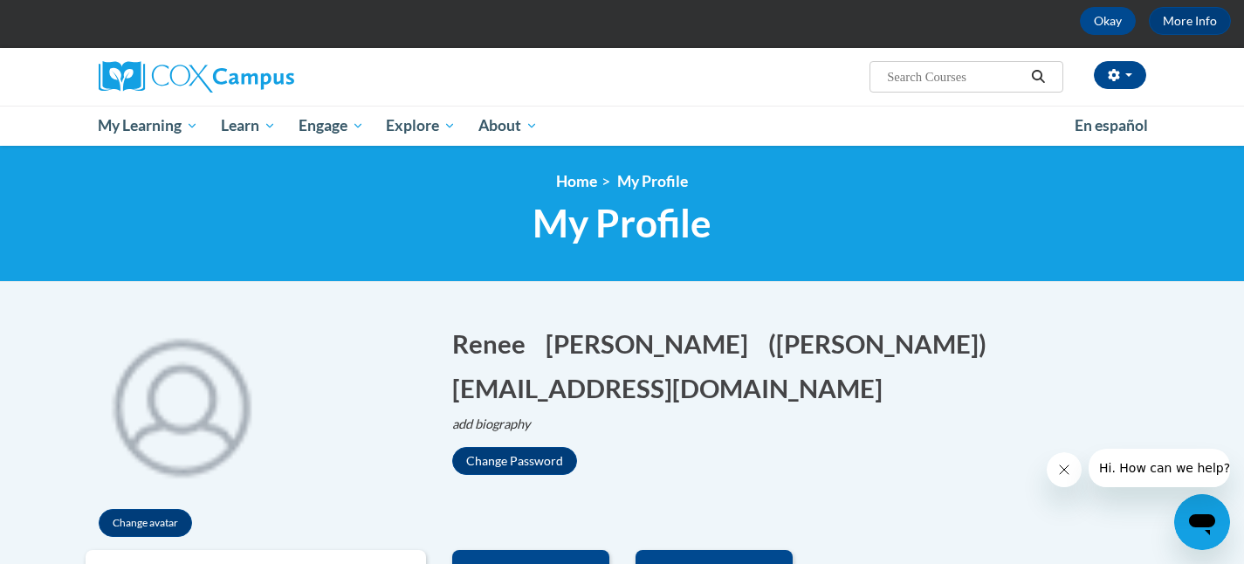
scroll to position [78, 0]
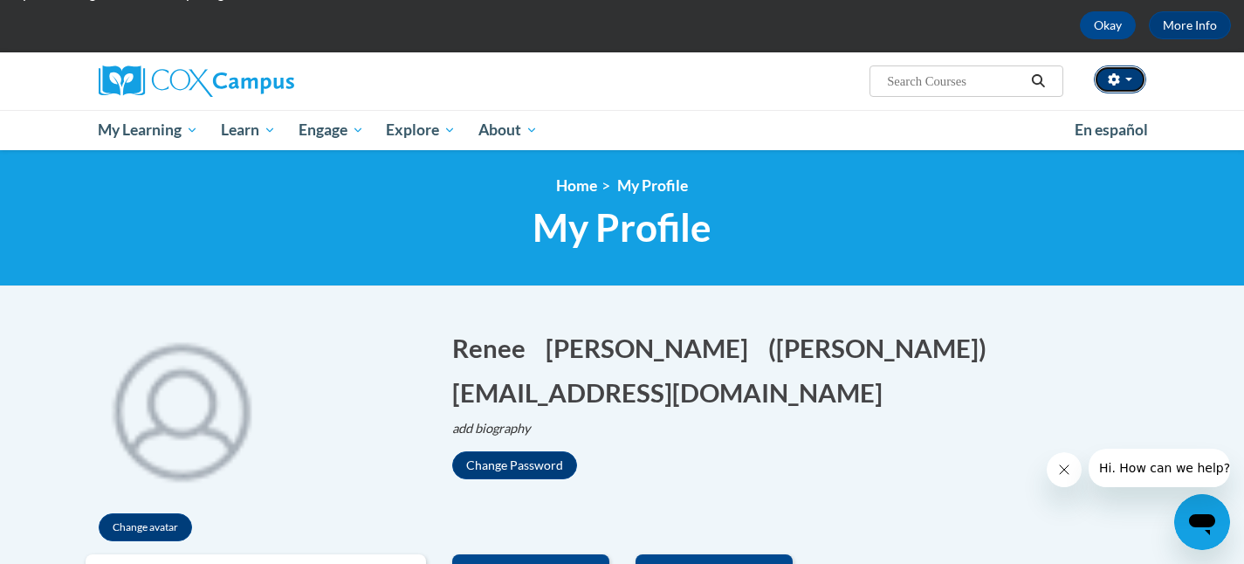
click at [1133, 82] on button "button" at bounding box center [1120, 79] width 52 height 28
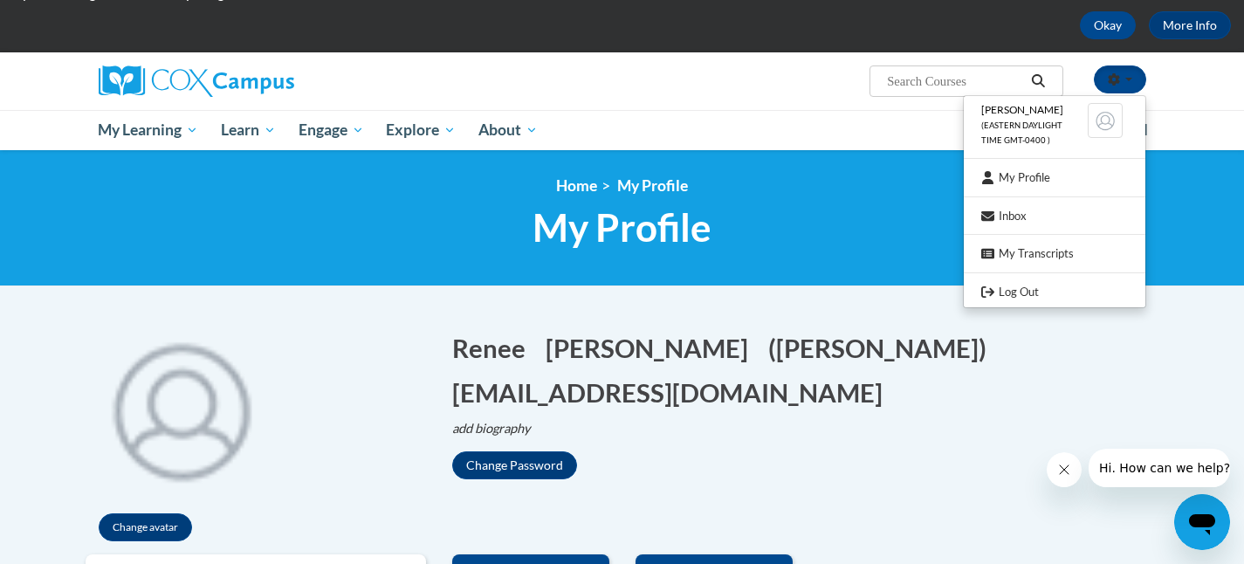
click at [862, 250] on h1 "My Profile" at bounding box center [623, 227] width 1074 height 46
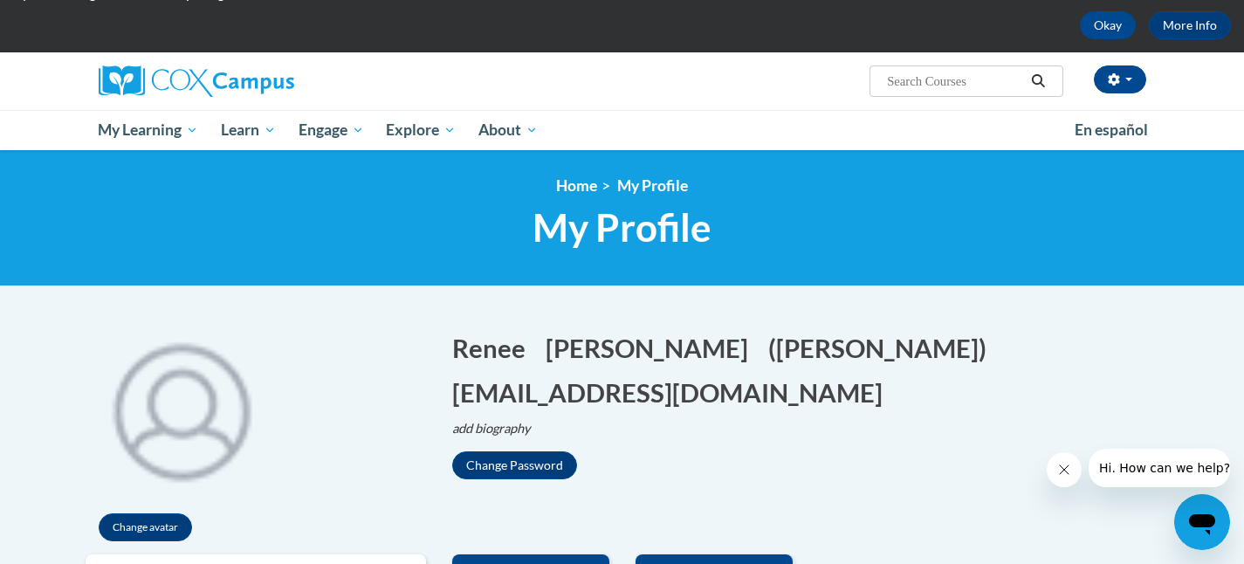
drag, startPoint x: 354, startPoint y: 436, endPoint x: 367, endPoint y: 384, distance: 54.0
click at [354, 436] on div "Change avatar" at bounding box center [256, 434] width 340 height 242
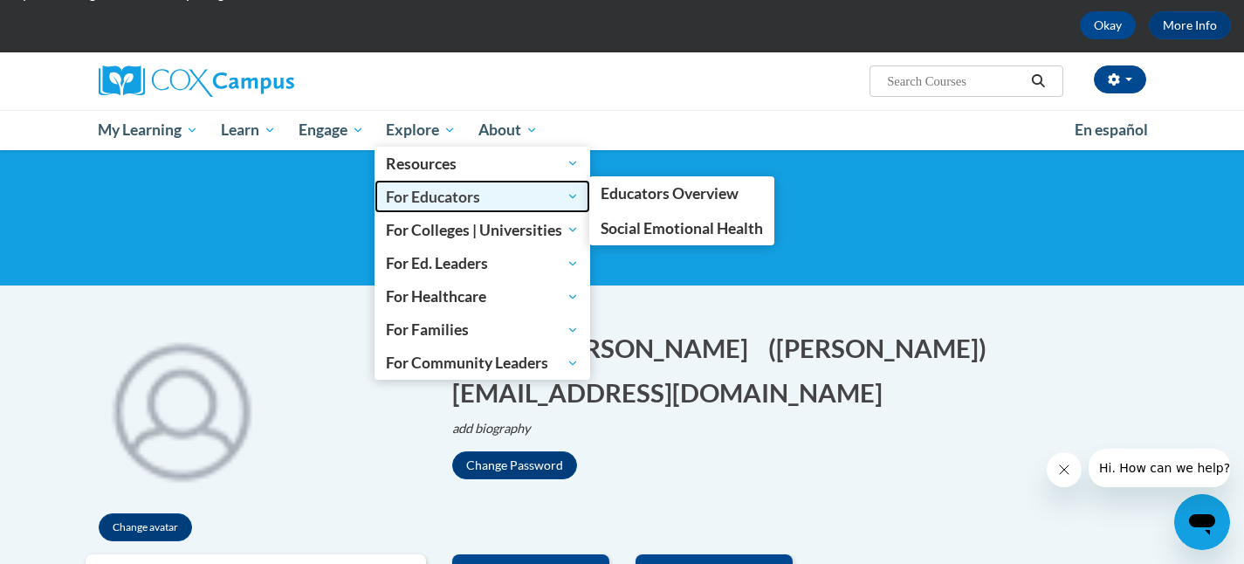
click at [454, 196] on span "For Educators" at bounding box center [482, 196] width 193 height 21
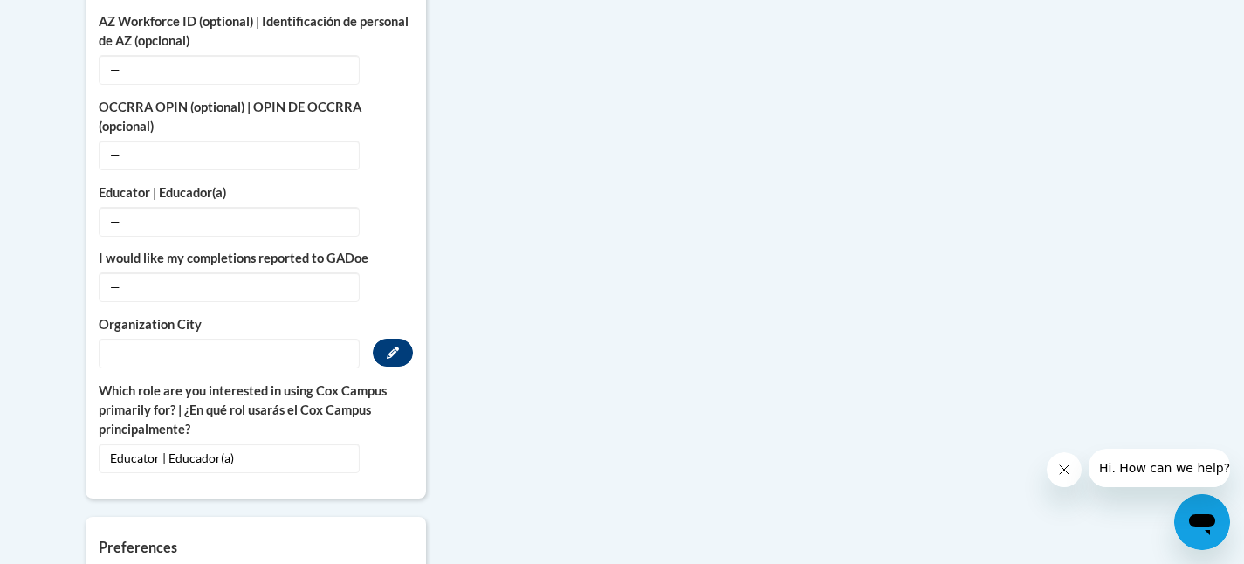
scroll to position [1189, 0]
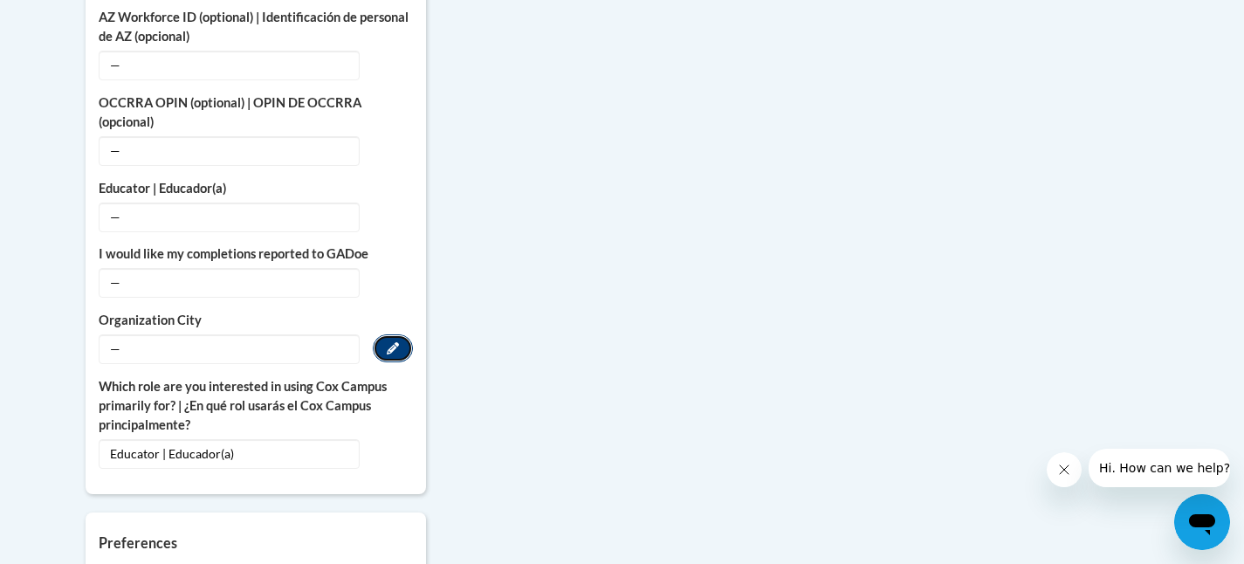
click at [393, 342] on icon "Custom profile fields" at bounding box center [393, 348] width 12 height 12
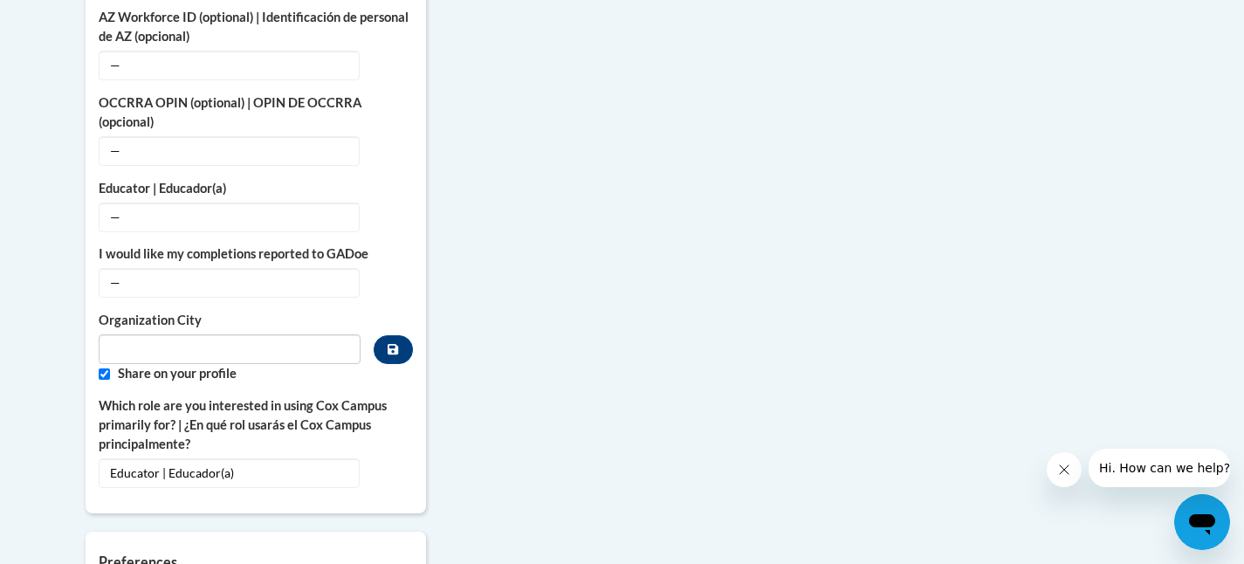
click at [533, 362] on div "More About Me Click or press to edit any of the profile fields below. Select mu…" at bounding box center [622, 152] width 1100 height 1418
click at [554, 311] on div "More About Me Click or press to edit any of the profile fields below. Select mu…" at bounding box center [622, 152] width 1100 height 1418
click at [388, 343] on icon "Custom profile fields" at bounding box center [393, 349] width 10 height 12
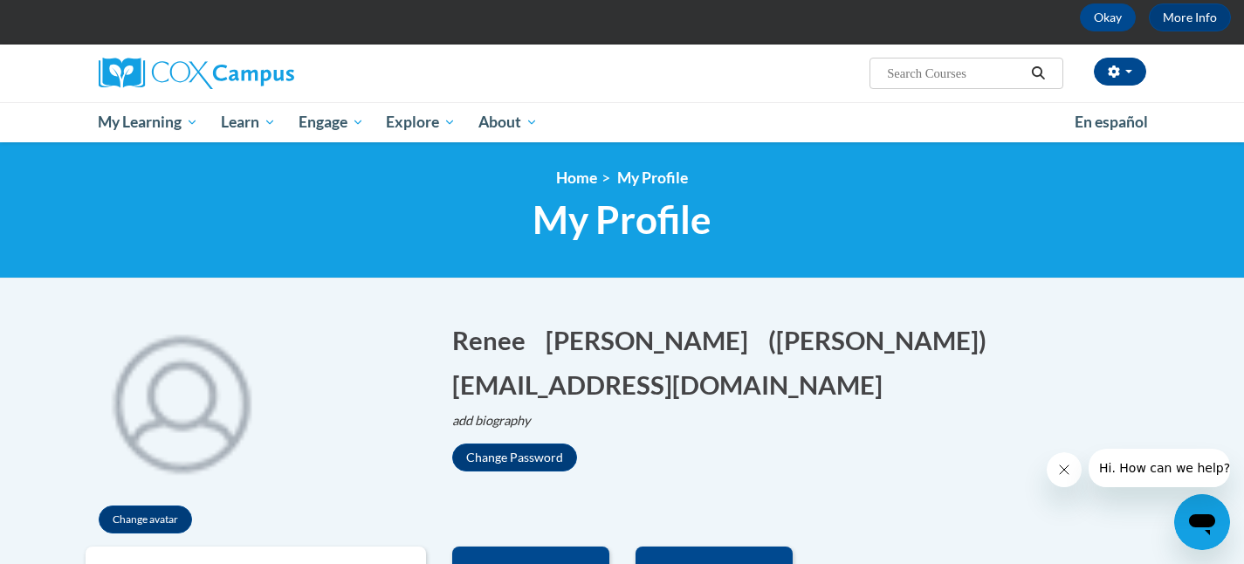
scroll to position [90, 0]
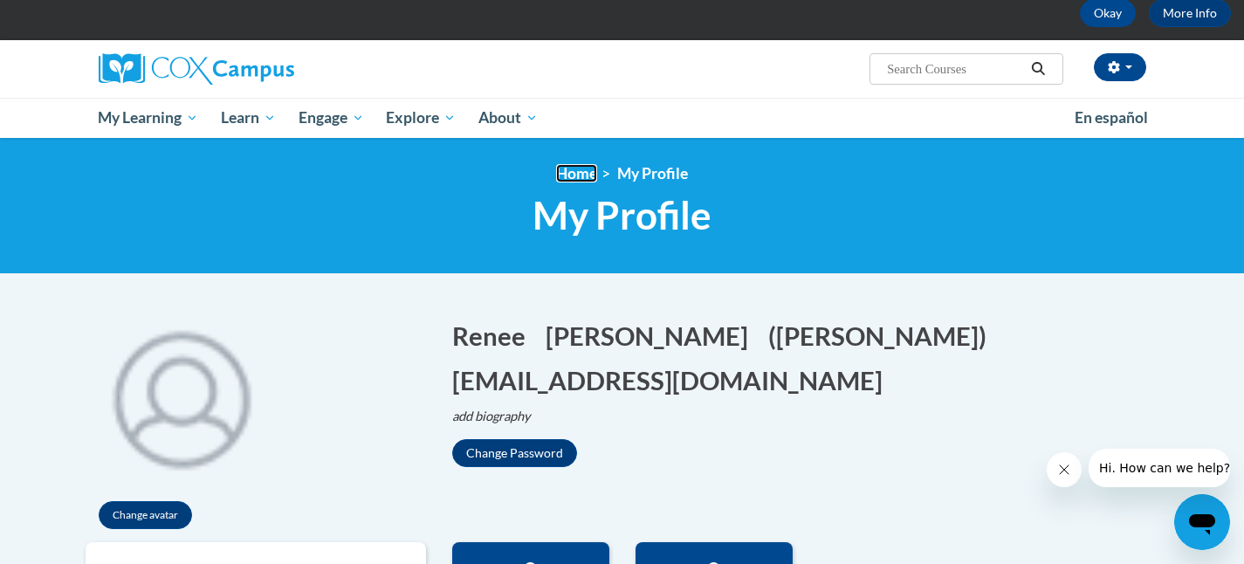
click at [574, 176] on link "Home" at bounding box center [576, 173] width 41 height 18
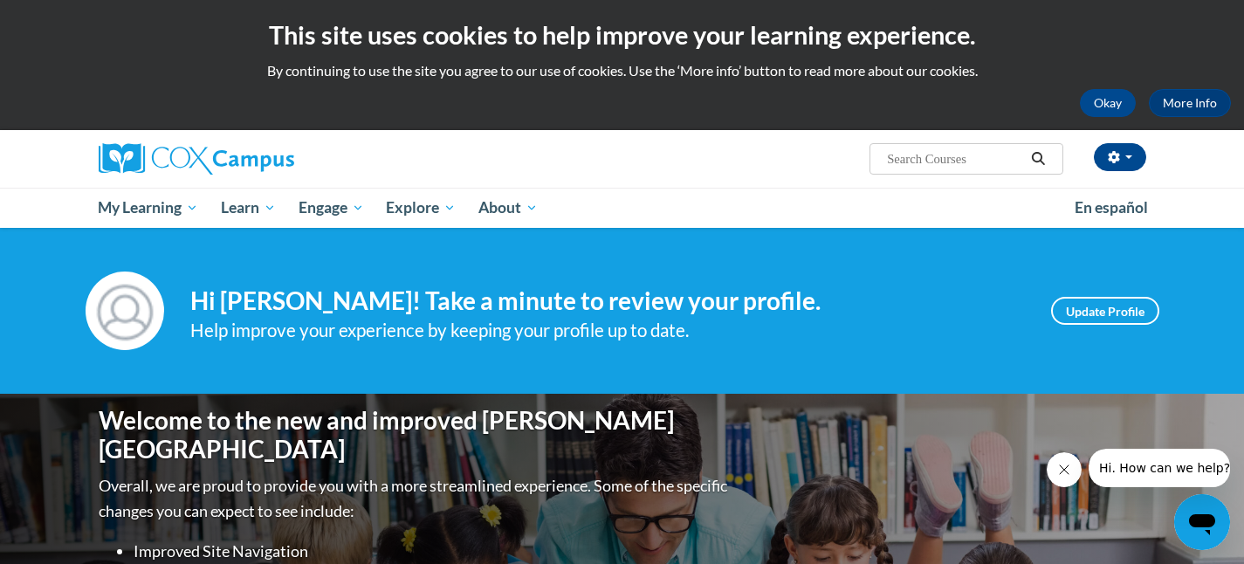
click at [938, 159] on input "Search..." at bounding box center [955, 158] width 140 height 21
type input "the science of reading"
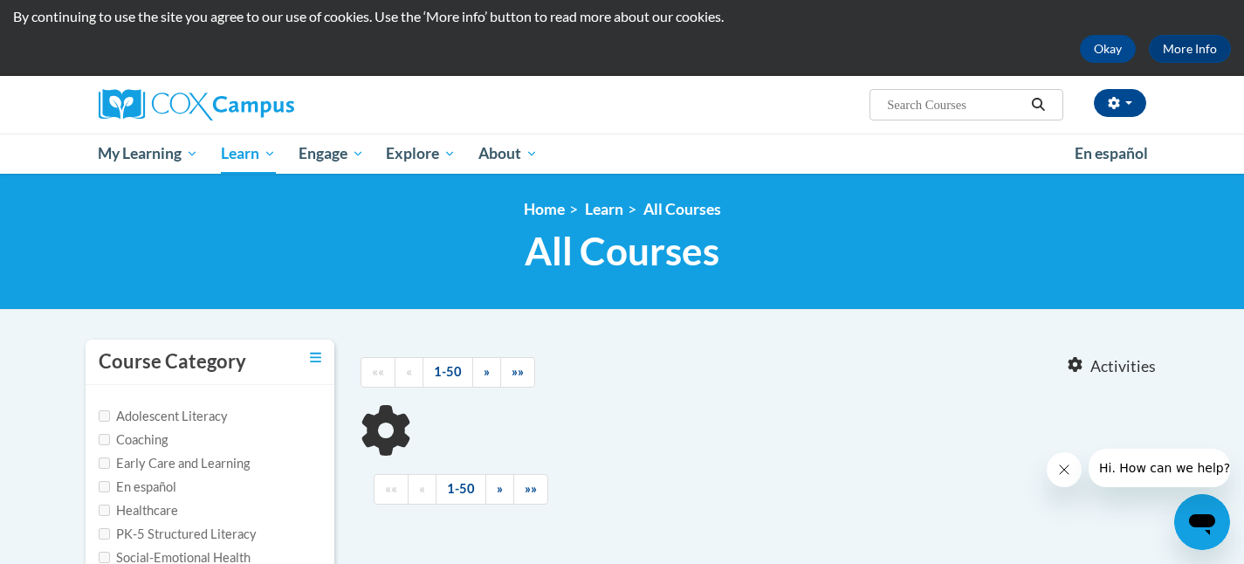
type input "the science of reading"
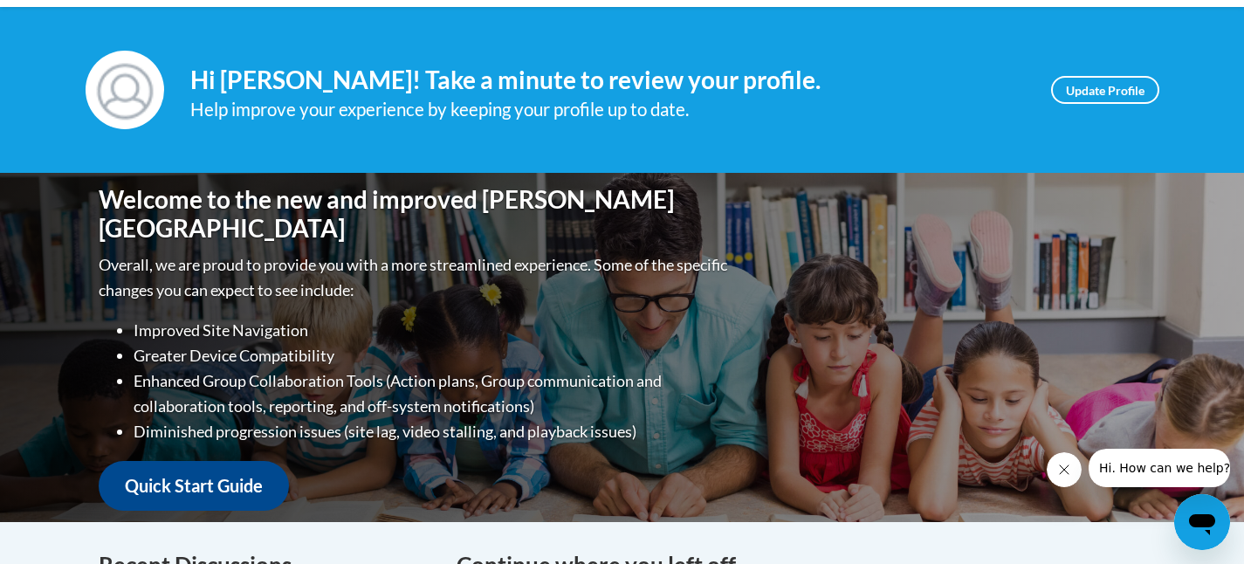
scroll to position [215, 0]
